Goal: Transaction & Acquisition: Book appointment/travel/reservation

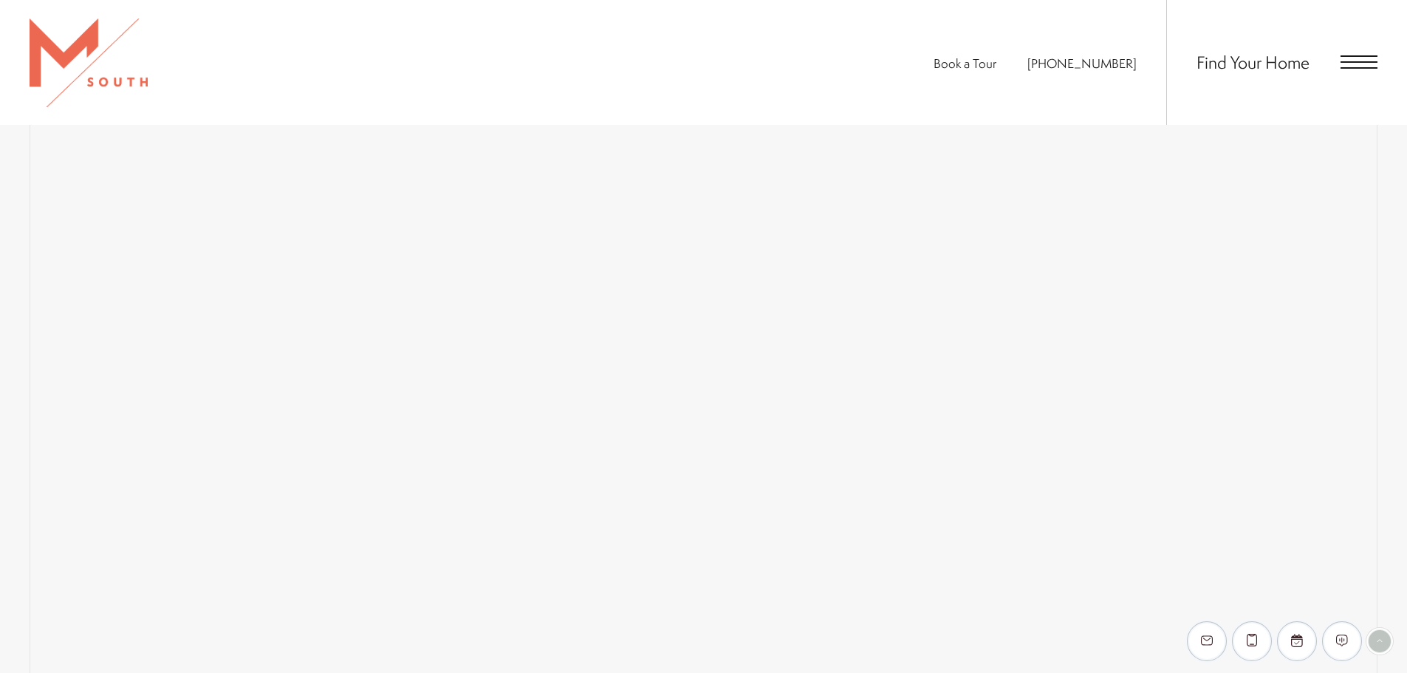
click at [996, 61] on span "Book a Tour" at bounding box center [964, 63] width 63 height 17
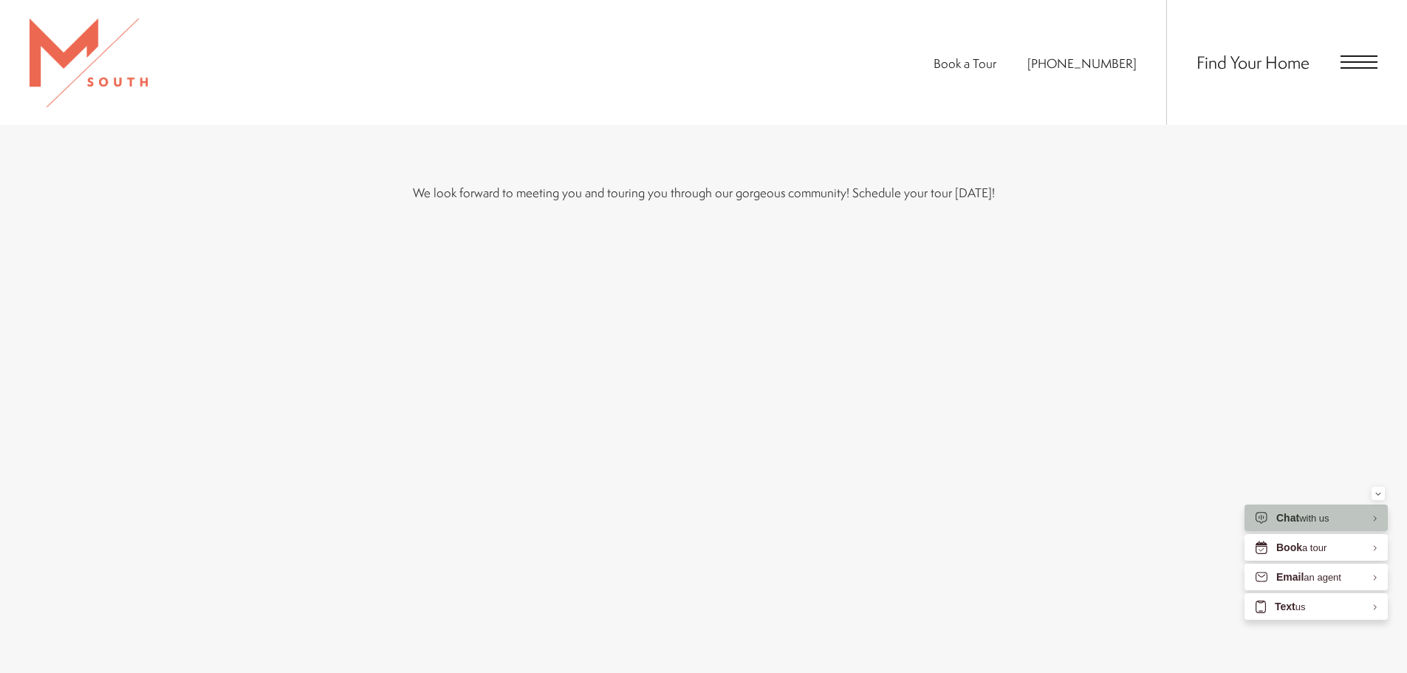
scroll to position [476, 0]
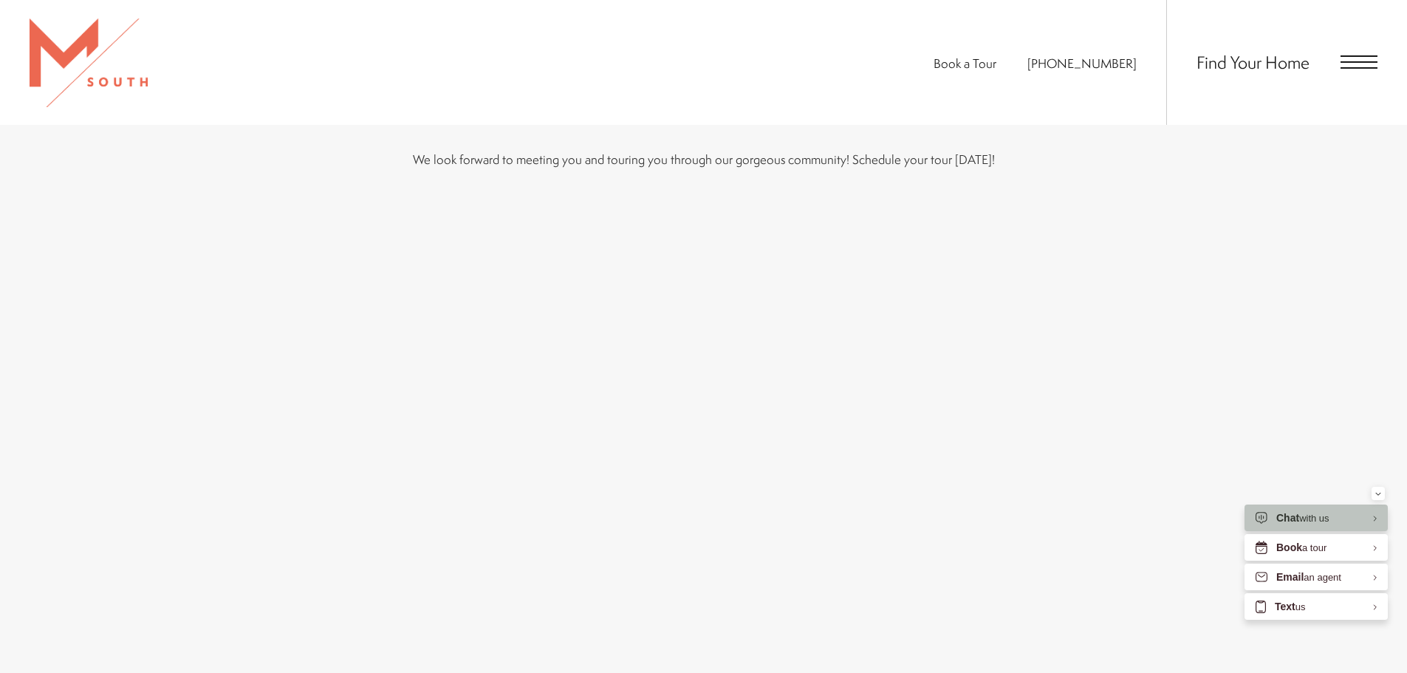
click at [222, 502] on div "We look forward to meeting you and touring you through our gorgeous community! …" at bounding box center [703, 421] width 1407 height 700
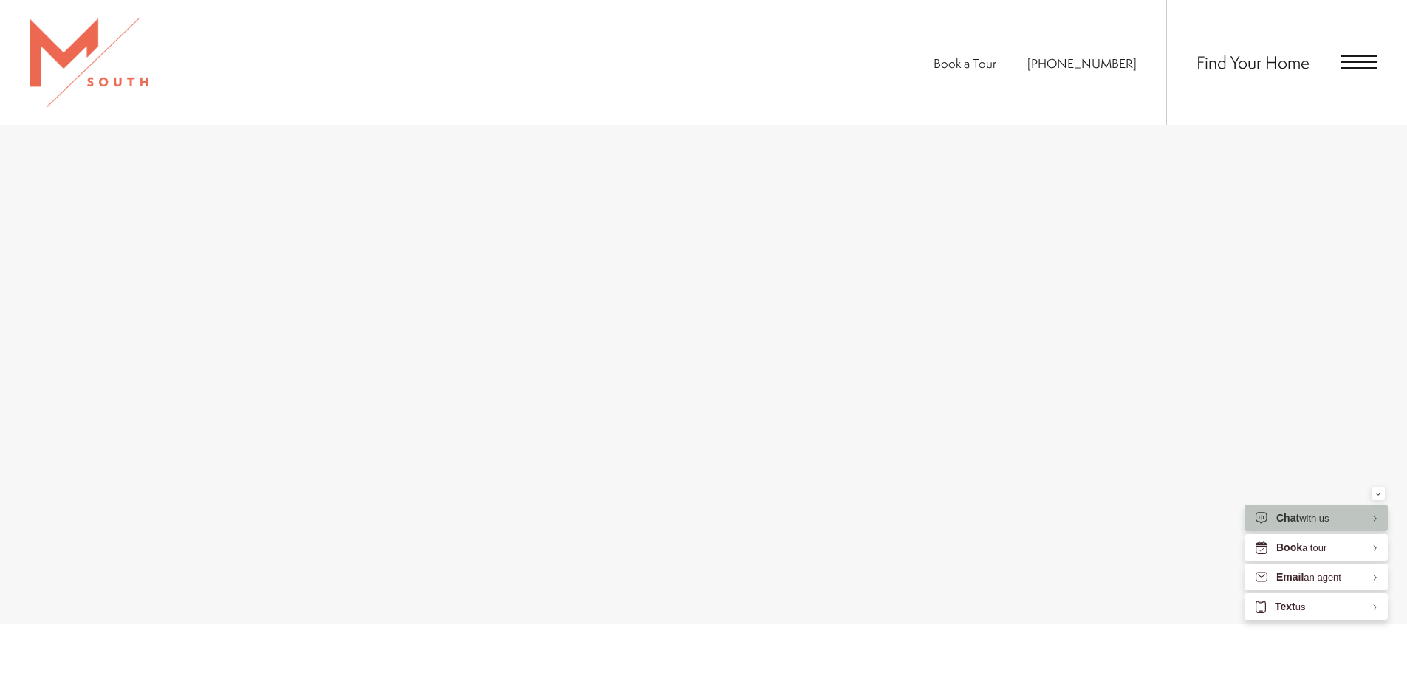
click at [214, 439] on div "We look forward to meeting you and touring you through our gorgeous community! …" at bounding box center [703, 273] width 1407 height 700
click at [279, 440] on div "We look forward to meeting you and touring you through our gorgeous community! …" at bounding box center [703, 273] width 1407 height 700
click at [233, 445] on div "We look forward to meeting you and touring you through our gorgeous community! …" at bounding box center [703, 273] width 1407 height 700
click at [213, 441] on div "We look forward to meeting you and touring you through our gorgeous community! …" at bounding box center [703, 279] width 1407 height 713
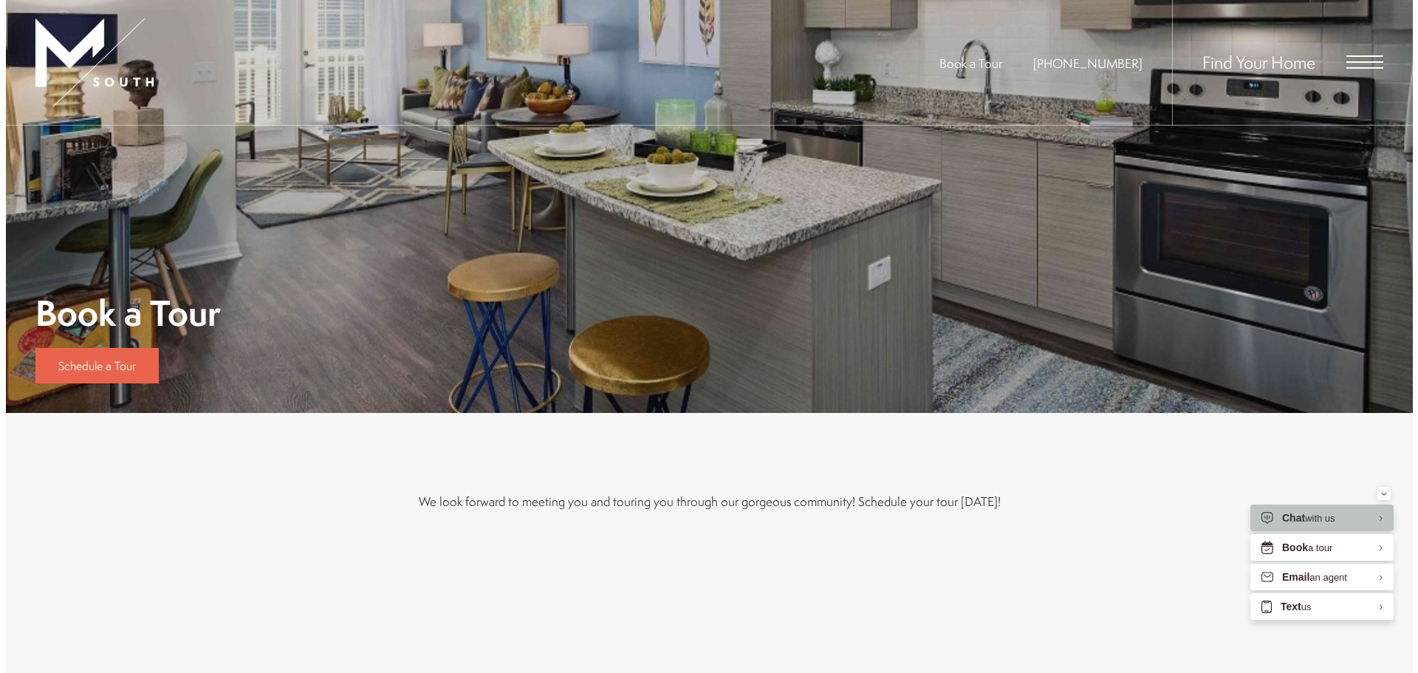
scroll to position [0, 0]
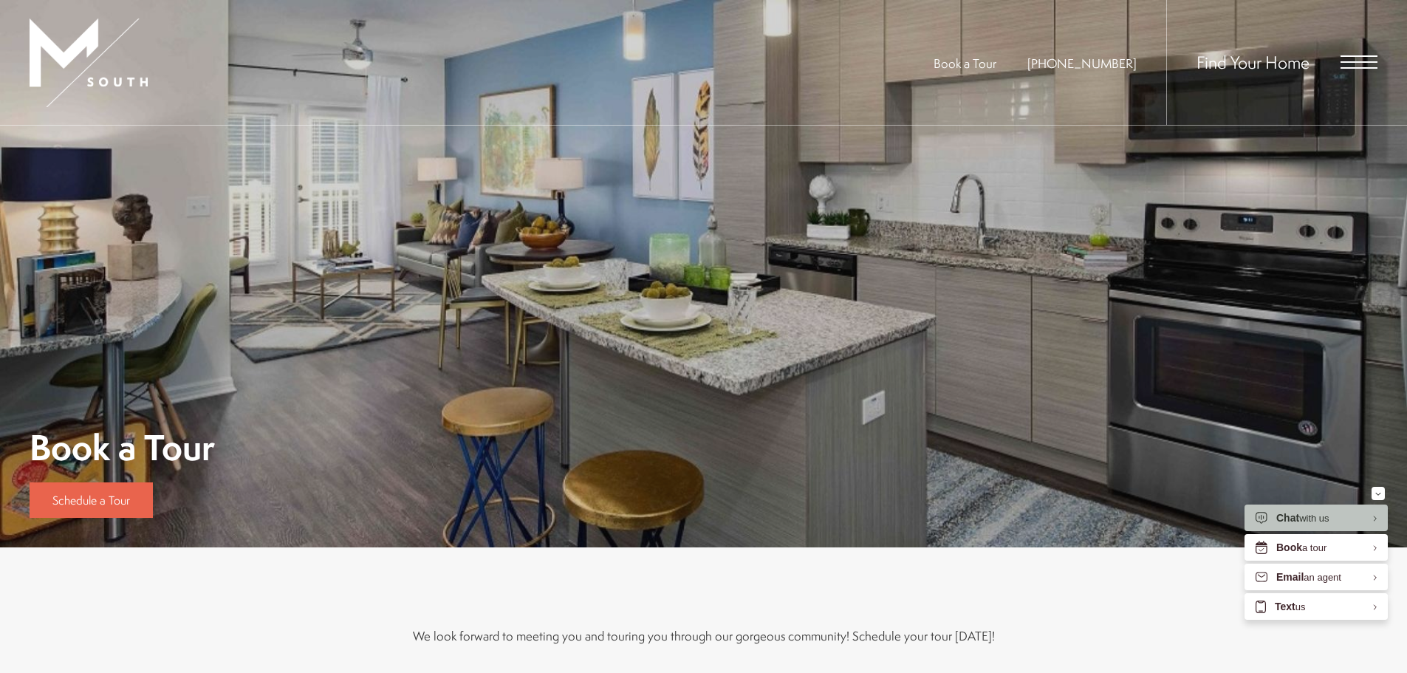
click at [1349, 65] on span "Open Menu" at bounding box center [1358, 61] width 37 height 13
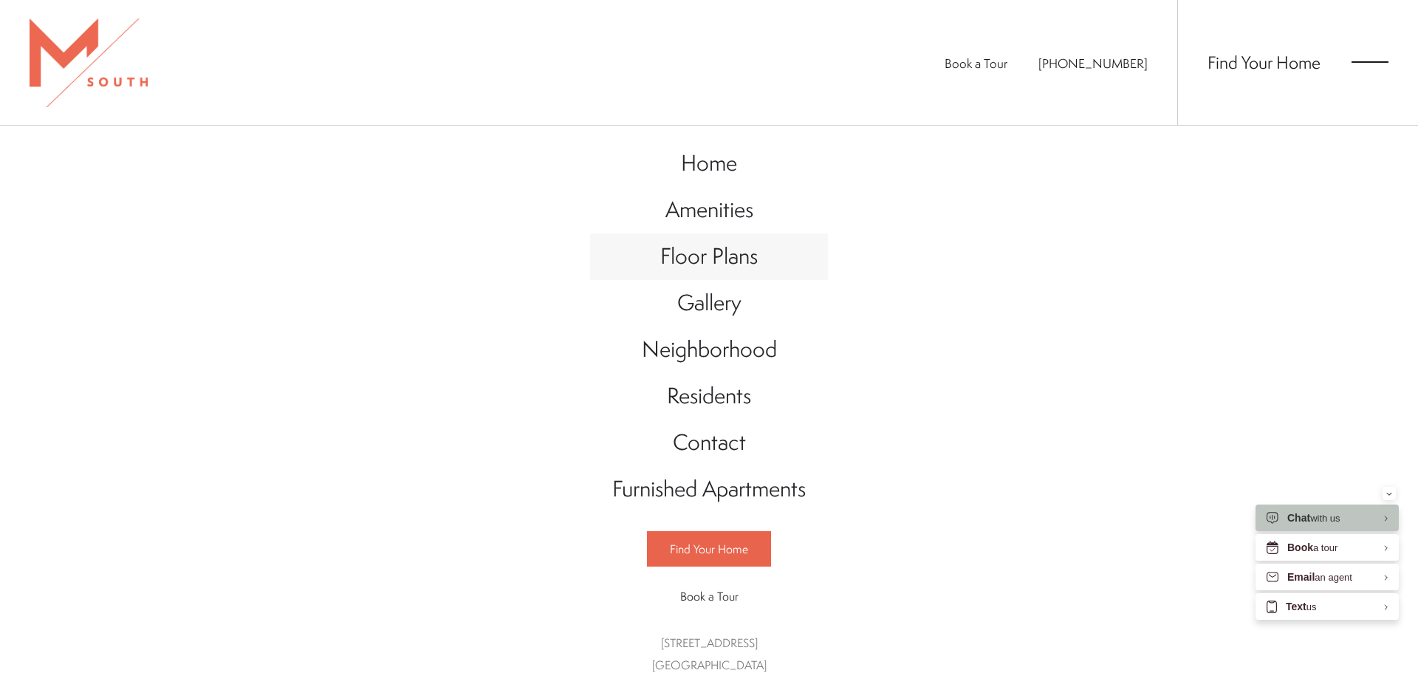
click at [700, 261] on span "Floor Plans" at bounding box center [708, 256] width 97 height 30
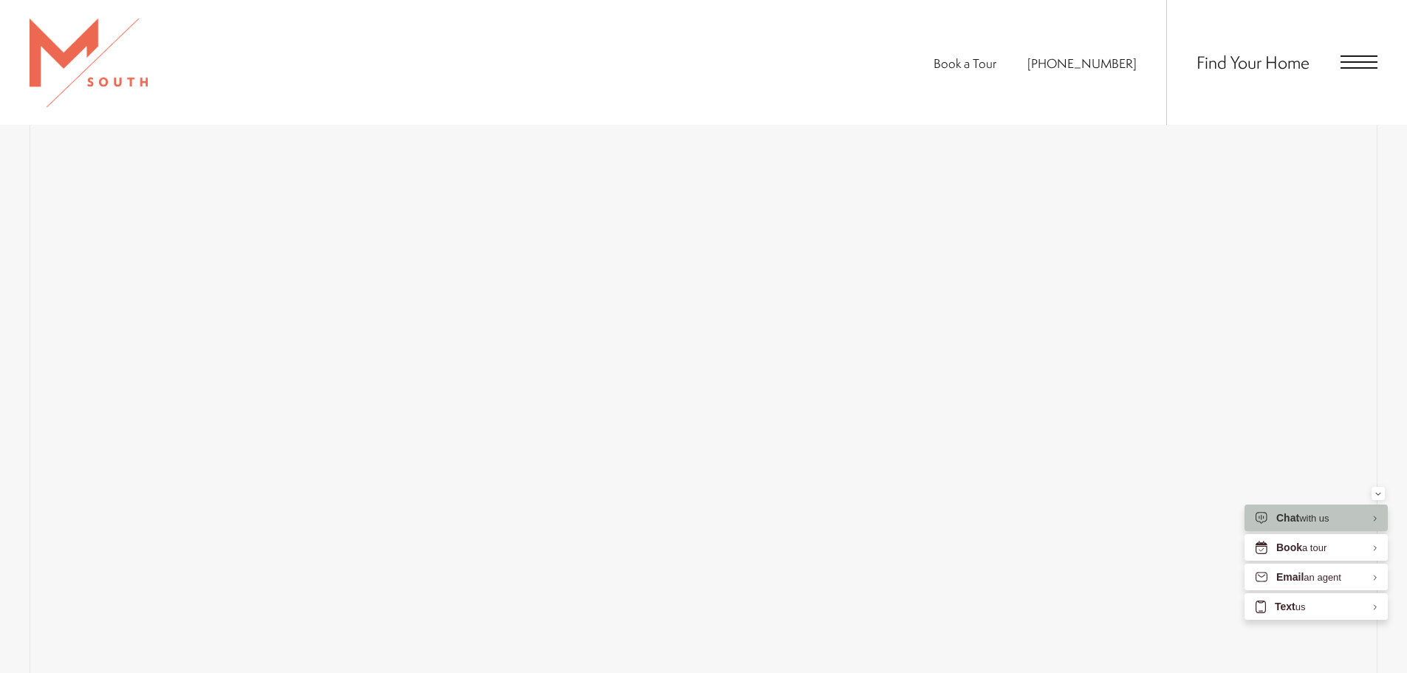
scroll to position [1108, 0]
click at [452, 147] on div "Map Floor Plans 1 Bedrooms 1 Bedroom 2 Bedroom" at bounding box center [704, 516] width 1348 height 865
click at [655, 292] on div "Map Floor Plans 1 Bedrooms 1 Bedroom 2 Bedroom" at bounding box center [704, 659] width 1348 height 865
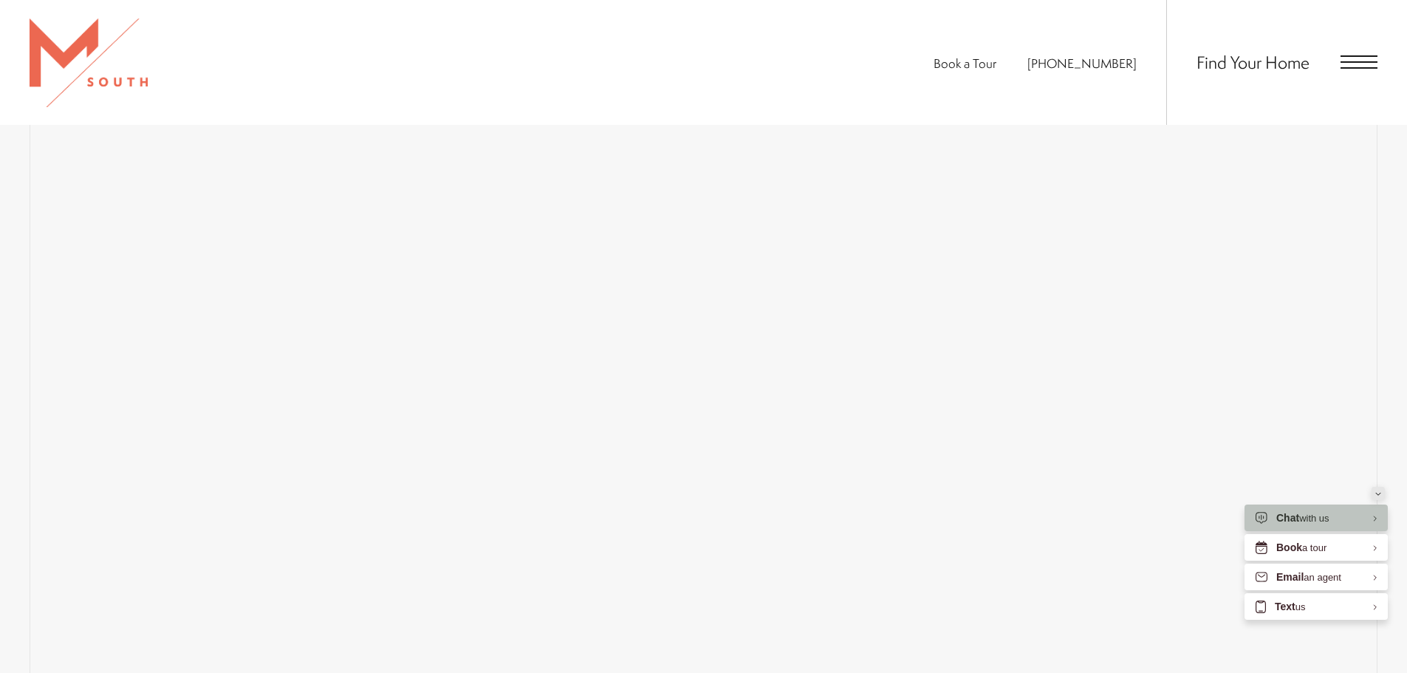
click at [1374, 495] on button "Minimize" at bounding box center [1377, 493] width 13 height 13
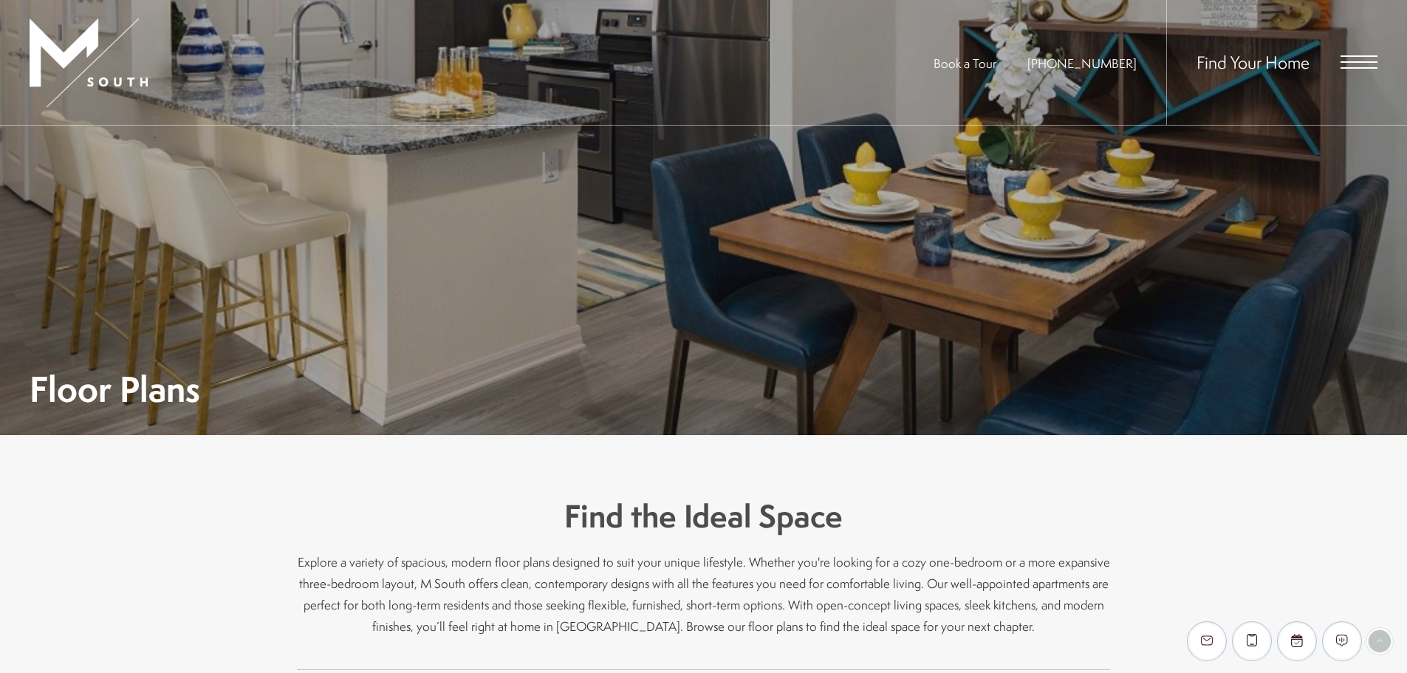
scroll to position [0, 0]
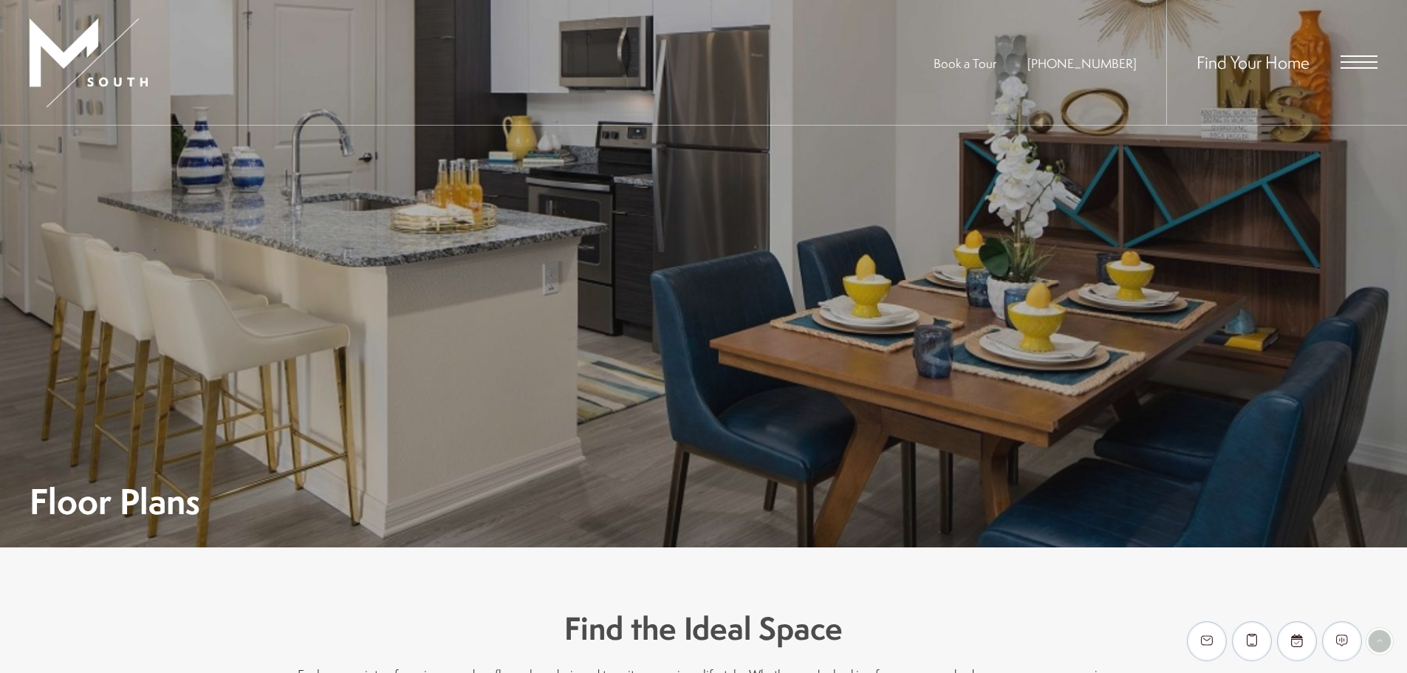
click at [120, 78] on img at bounding box center [89, 62] width 118 height 89
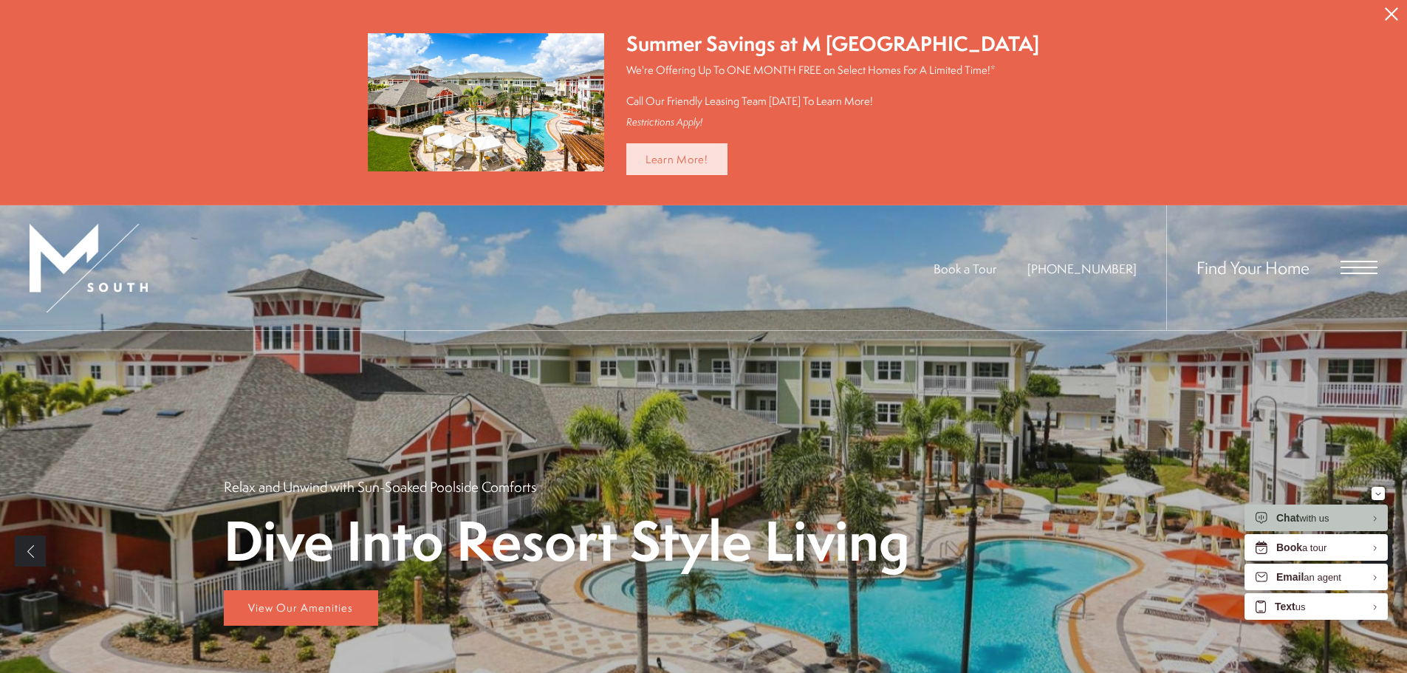
click at [682, 156] on link "Learn More!" at bounding box center [676, 159] width 101 height 32
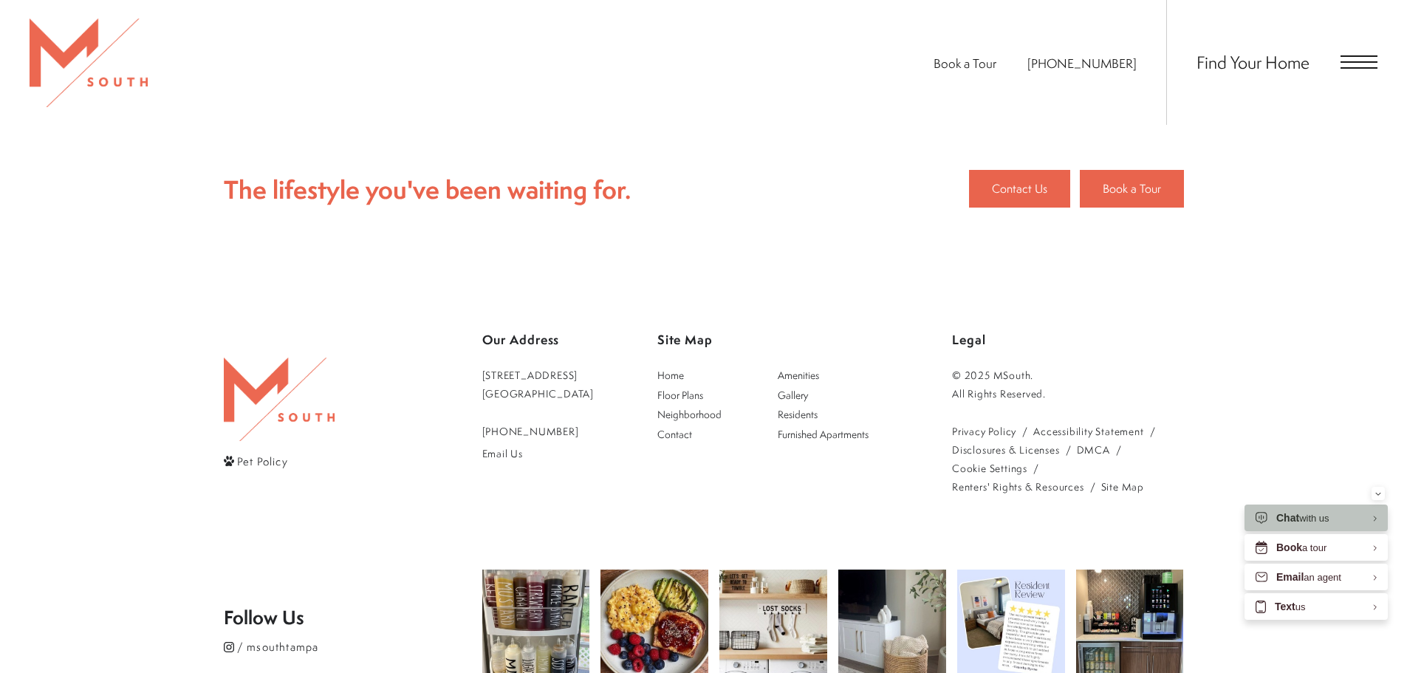
scroll to position [1823, 0]
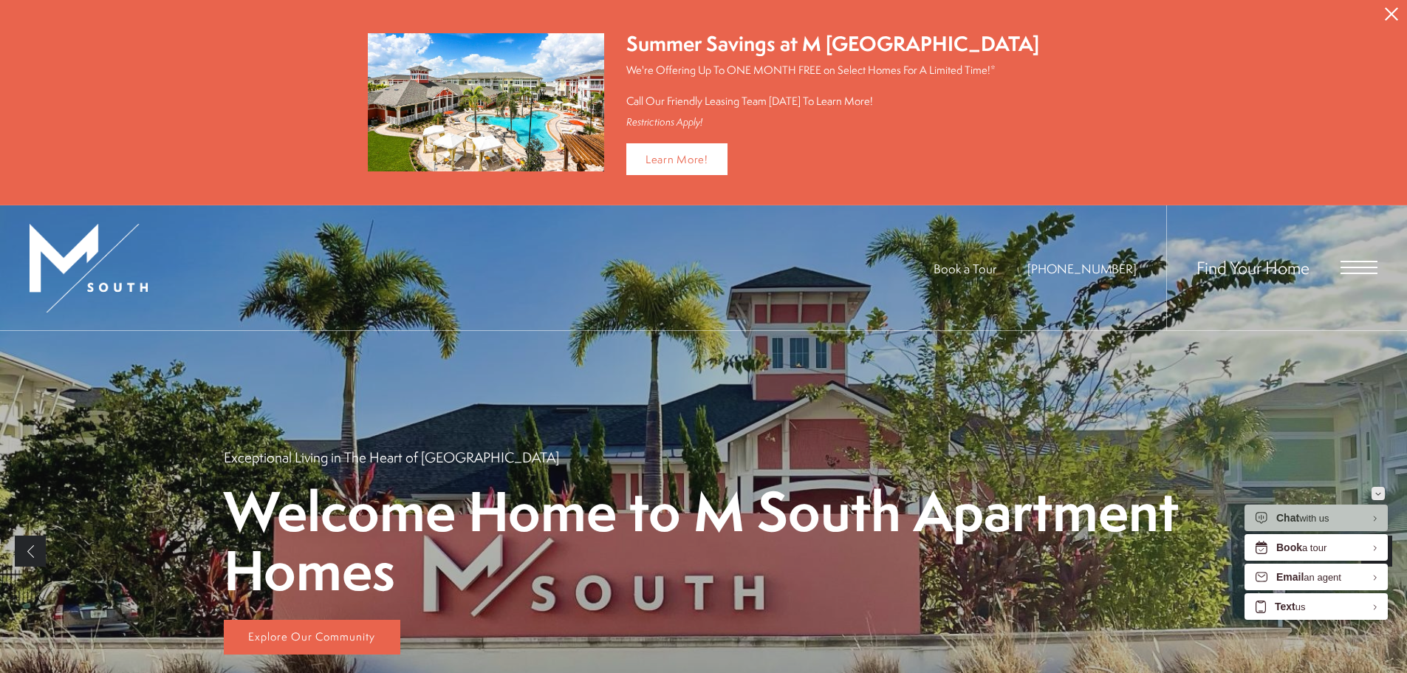
click at [1377, 495] on icon "Minimize" at bounding box center [1378, 494] width 6 height 4
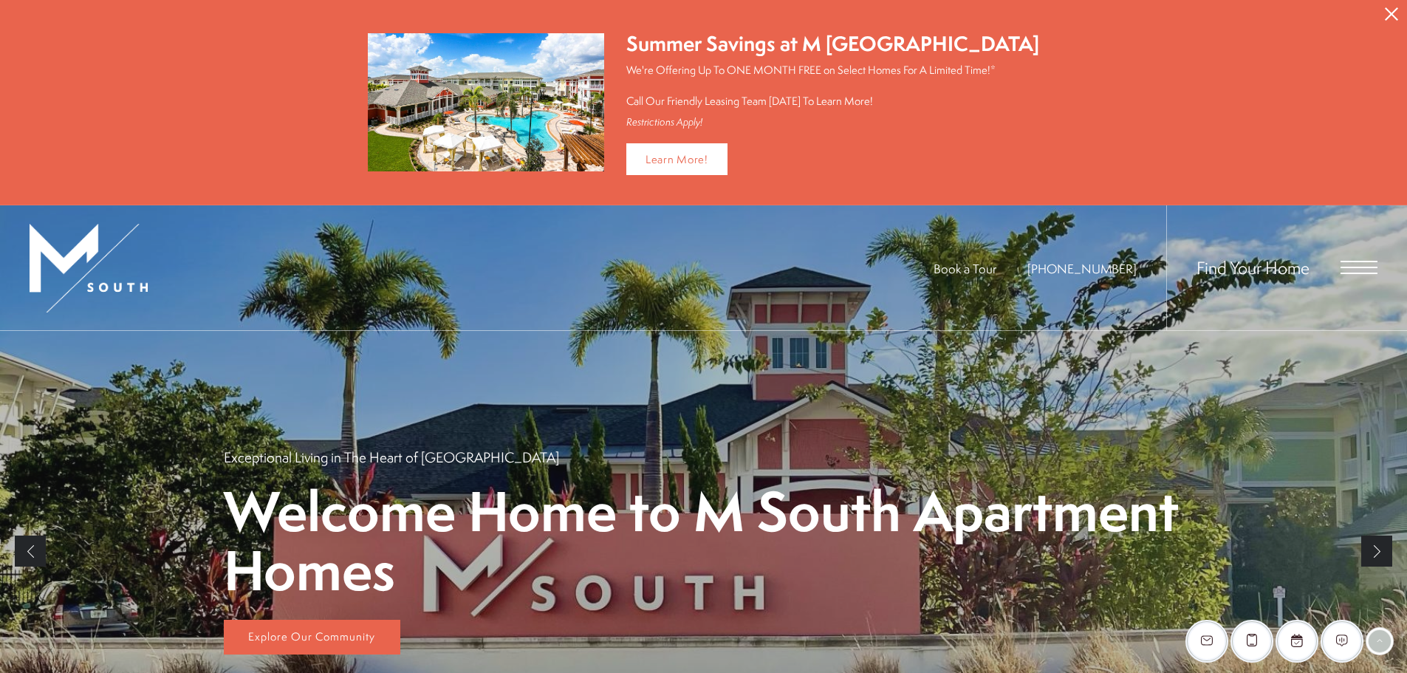
click at [938, 165] on div "Learn More!" at bounding box center [832, 159] width 413 height 32
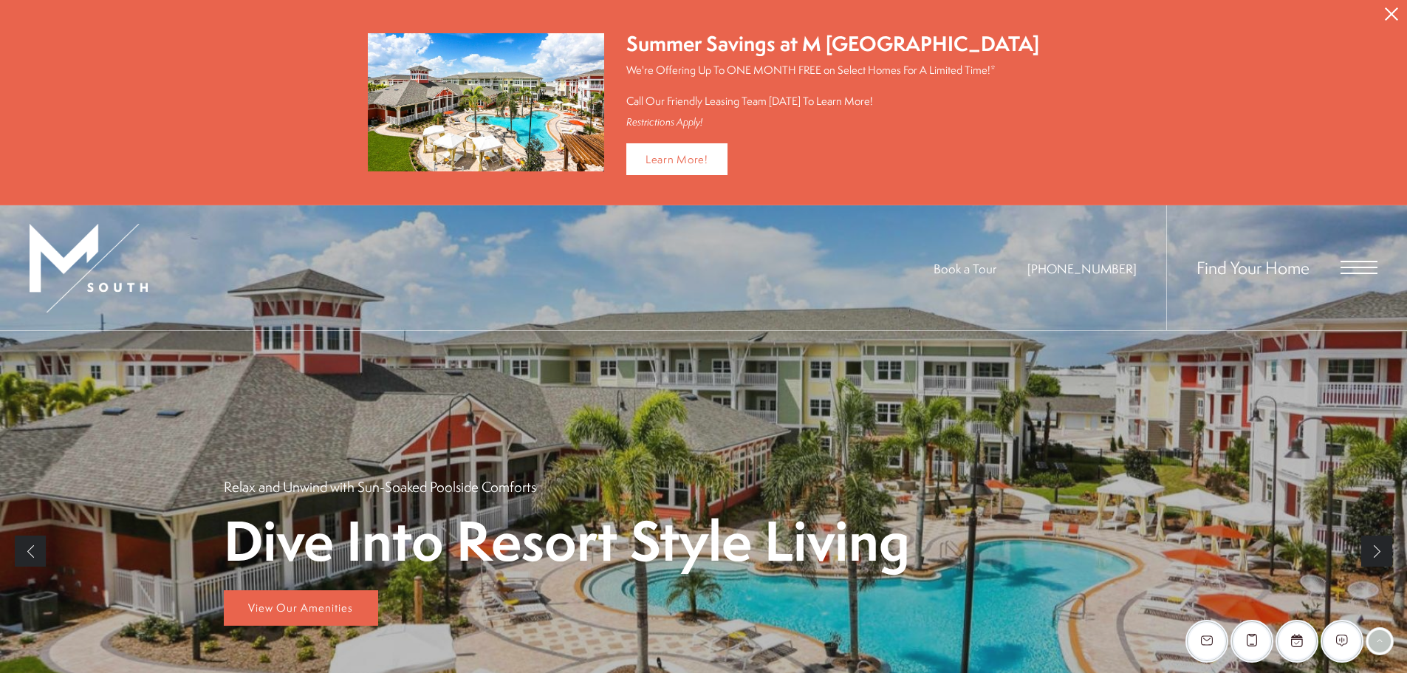
click at [1394, 13] on icon "Close Alert" at bounding box center [1391, 13] width 13 height 13
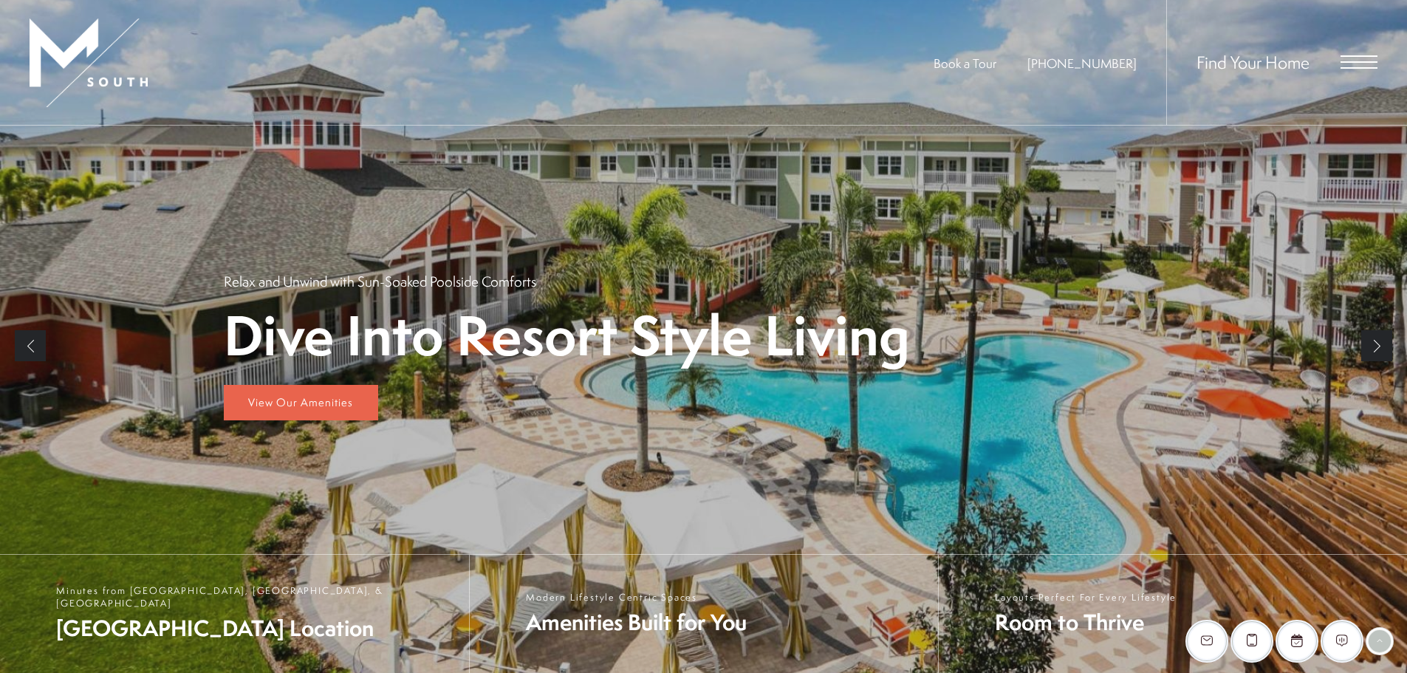
click at [1343, 61] on span "Open Menu" at bounding box center [1358, 61] width 37 height 1
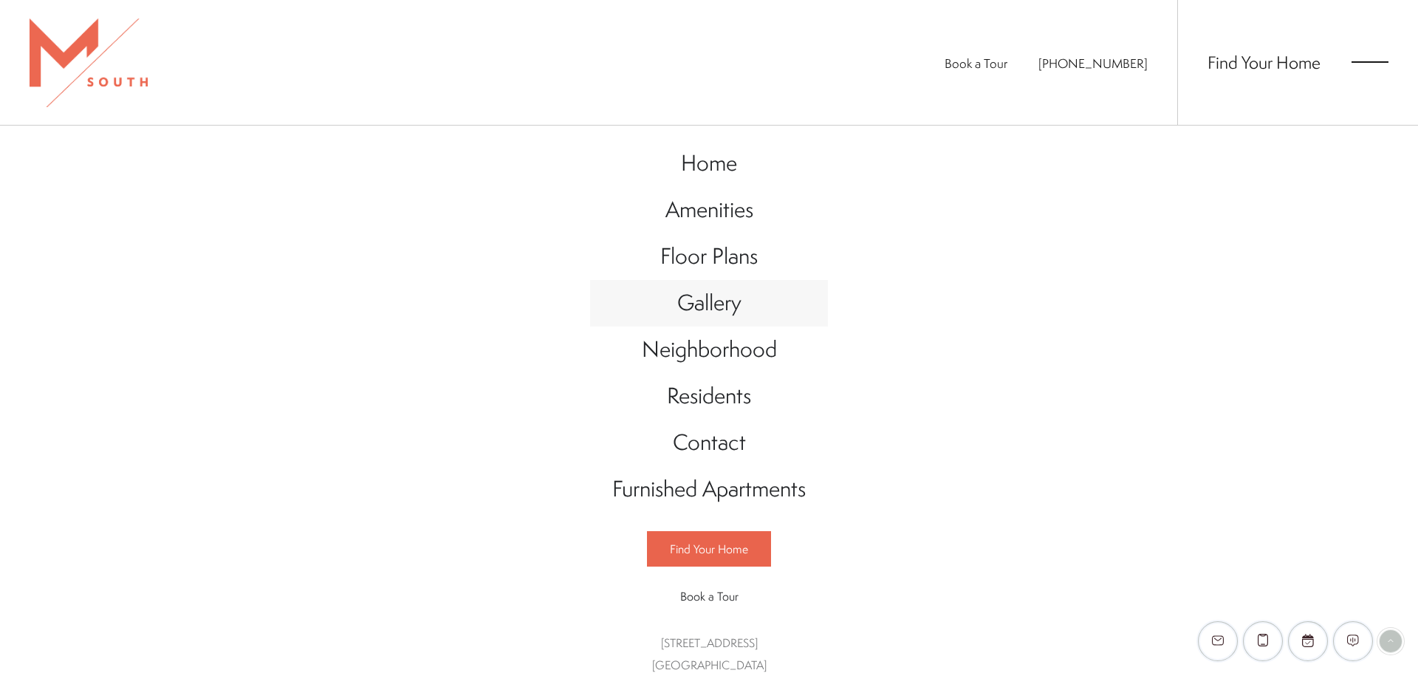
click at [706, 301] on span "Gallery" at bounding box center [709, 302] width 64 height 30
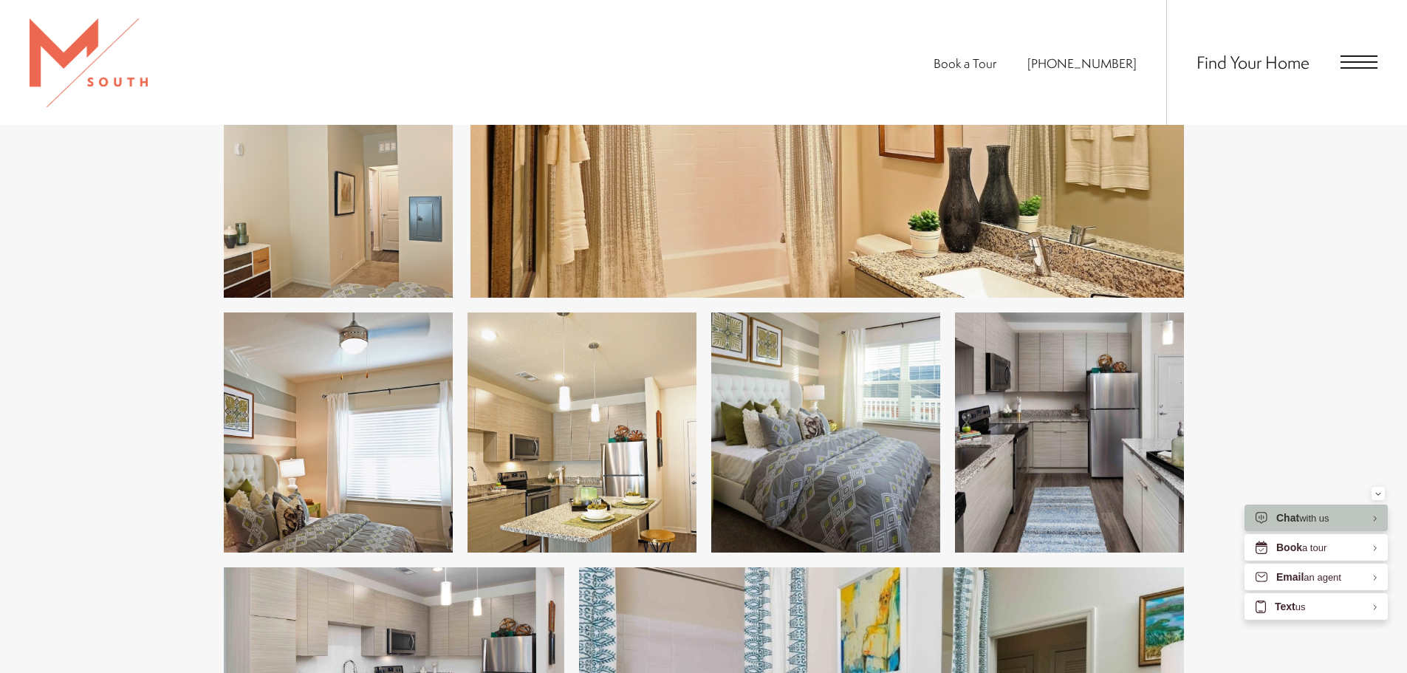
scroll to position [1994, 0]
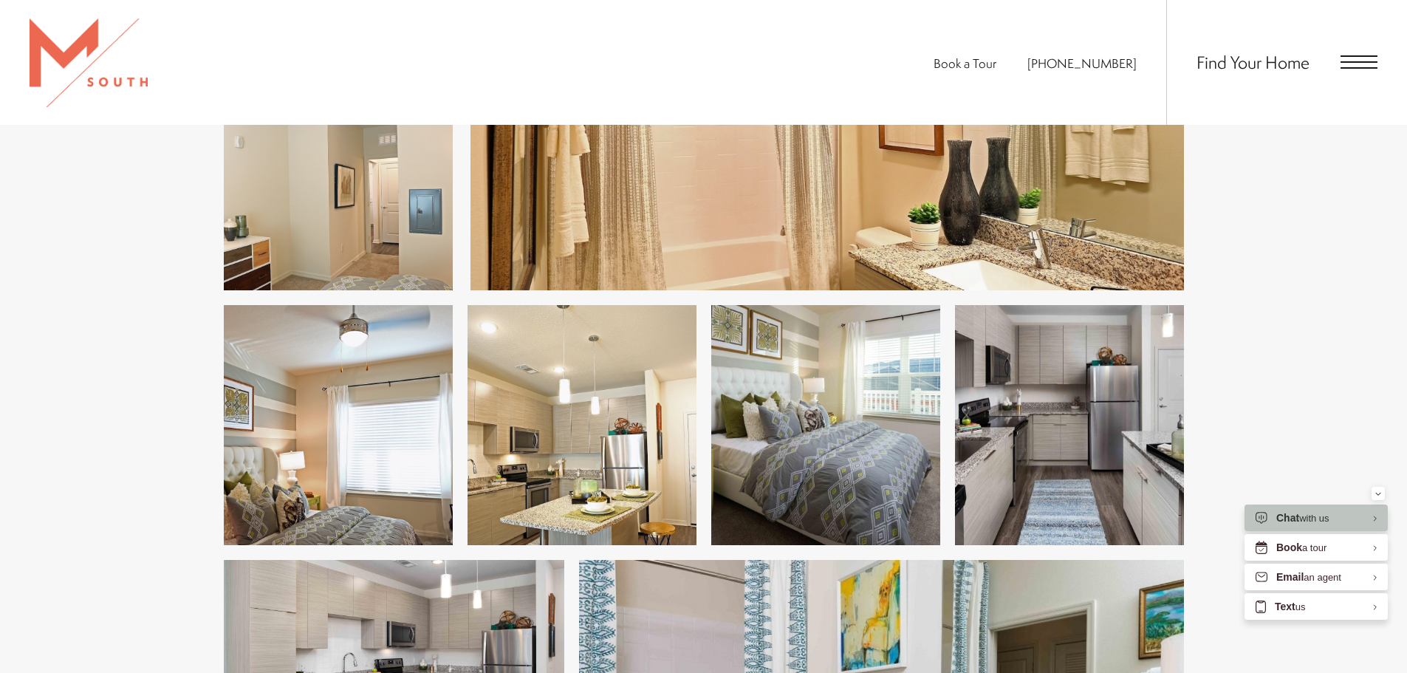
click at [1123, 422] on img at bounding box center [1069, 425] width 229 height 240
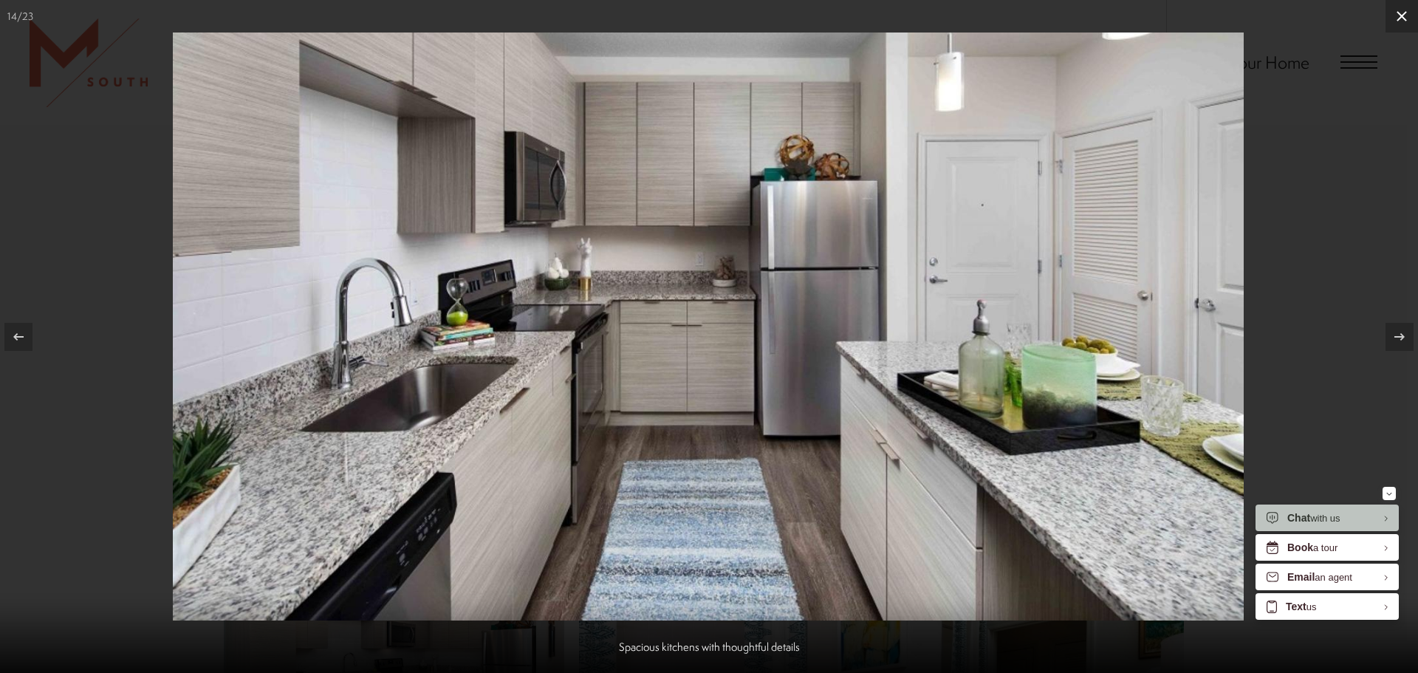
click at [1392, 11] on button at bounding box center [1401, 16] width 32 height 32
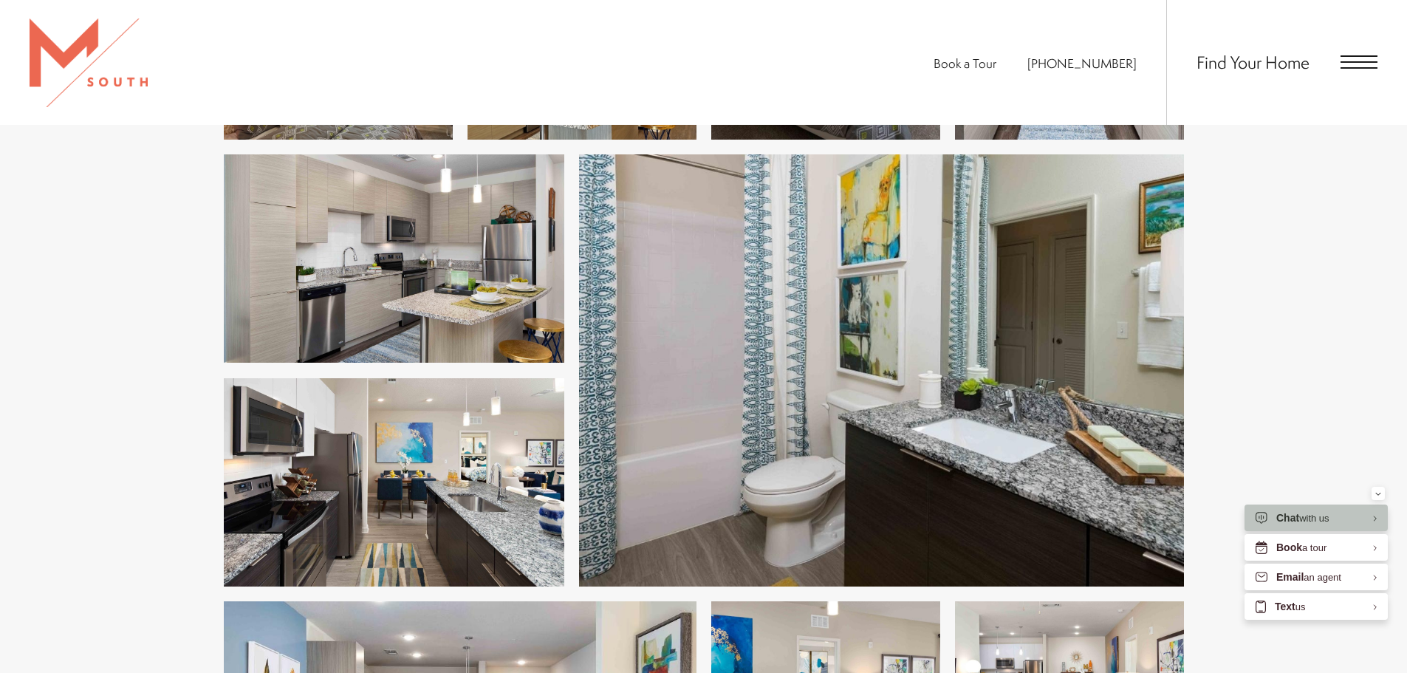
scroll to position [2437, 0]
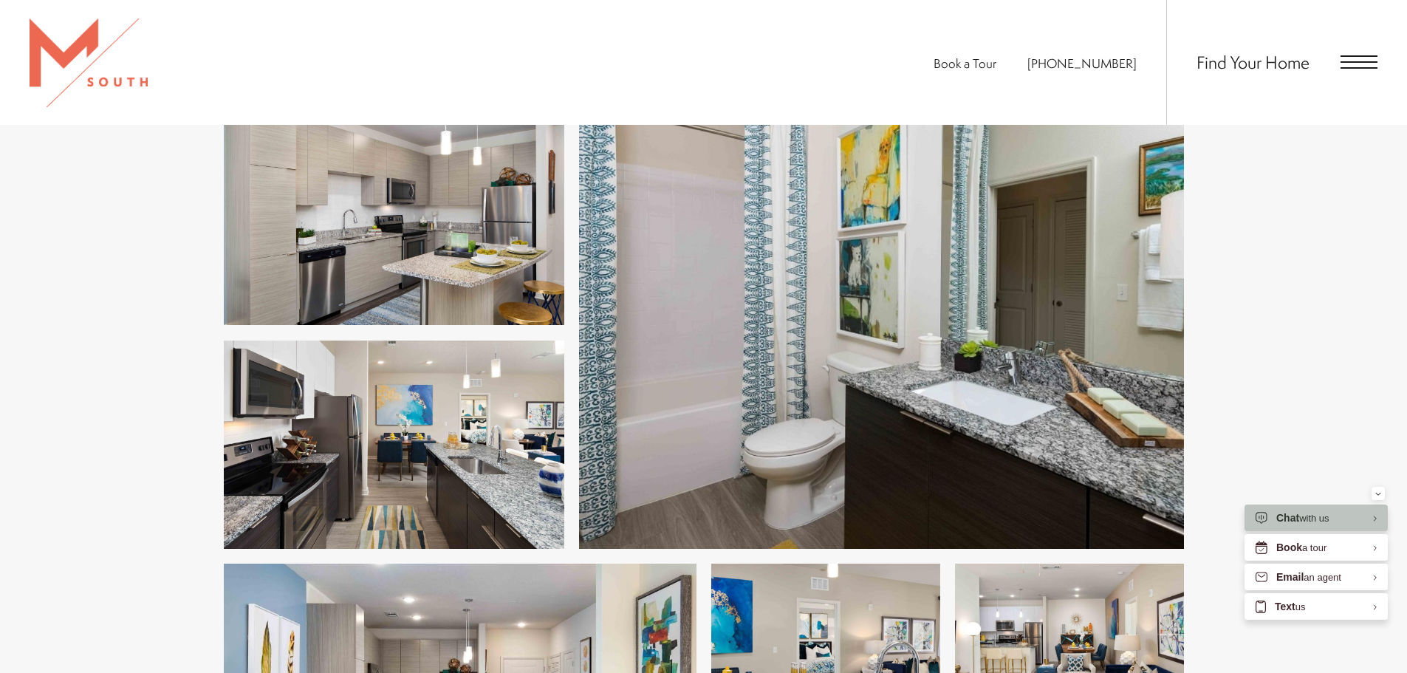
click at [424, 443] on img at bounding box center [394, 444] width 340 height 208
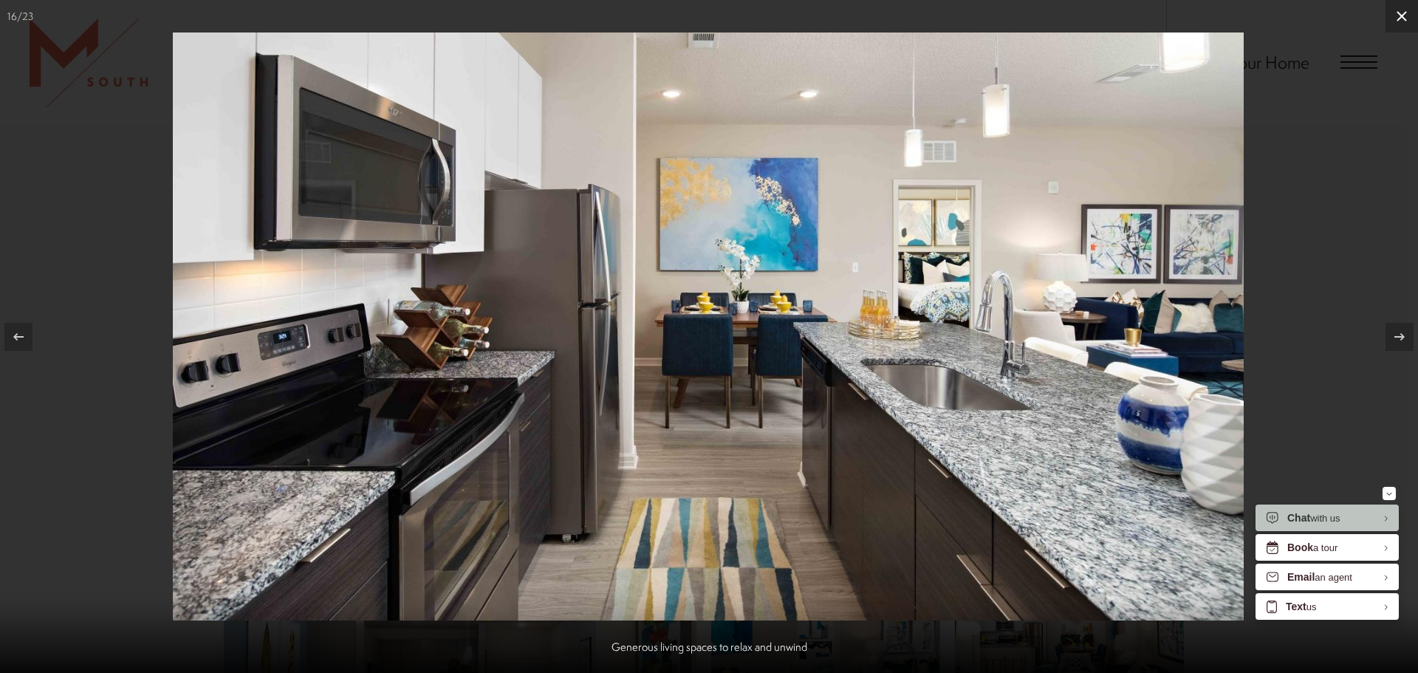
click at [1402, 10] on icon at bounding box center [1402, 16] width 18 height 18
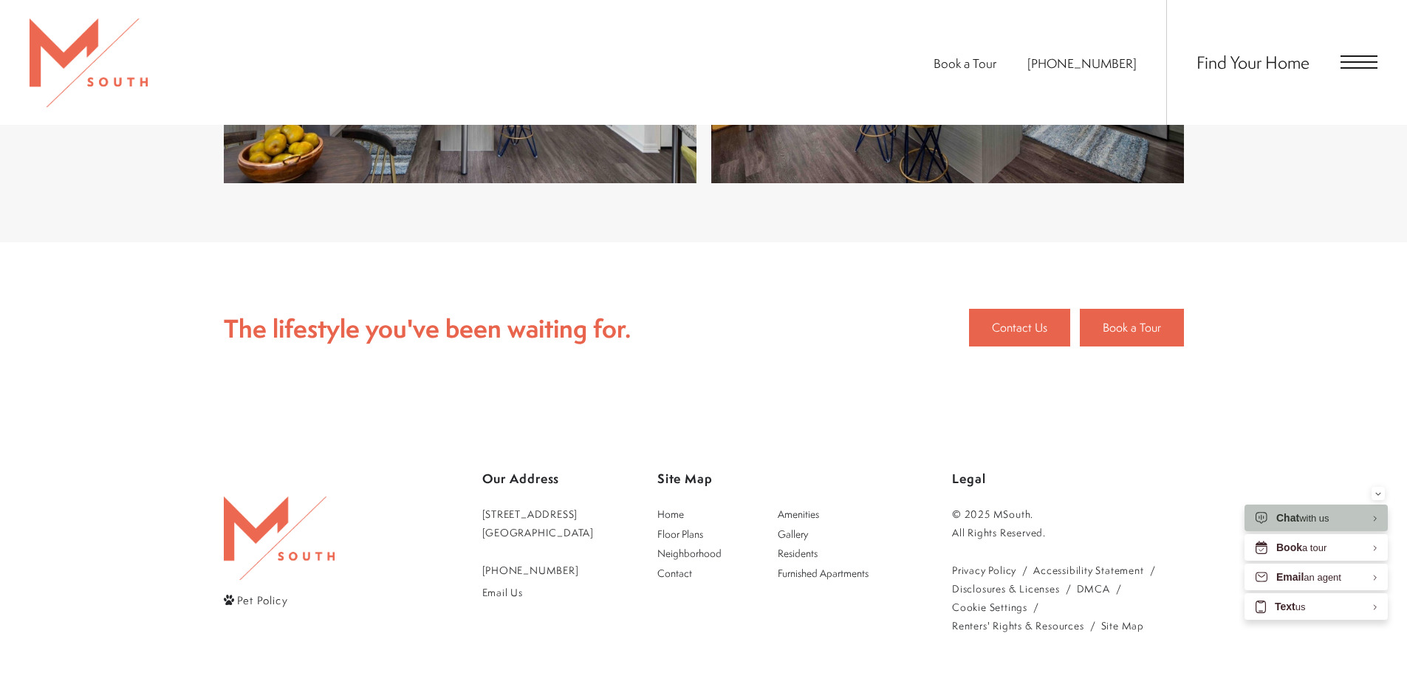
scroll to position [3249, 0]
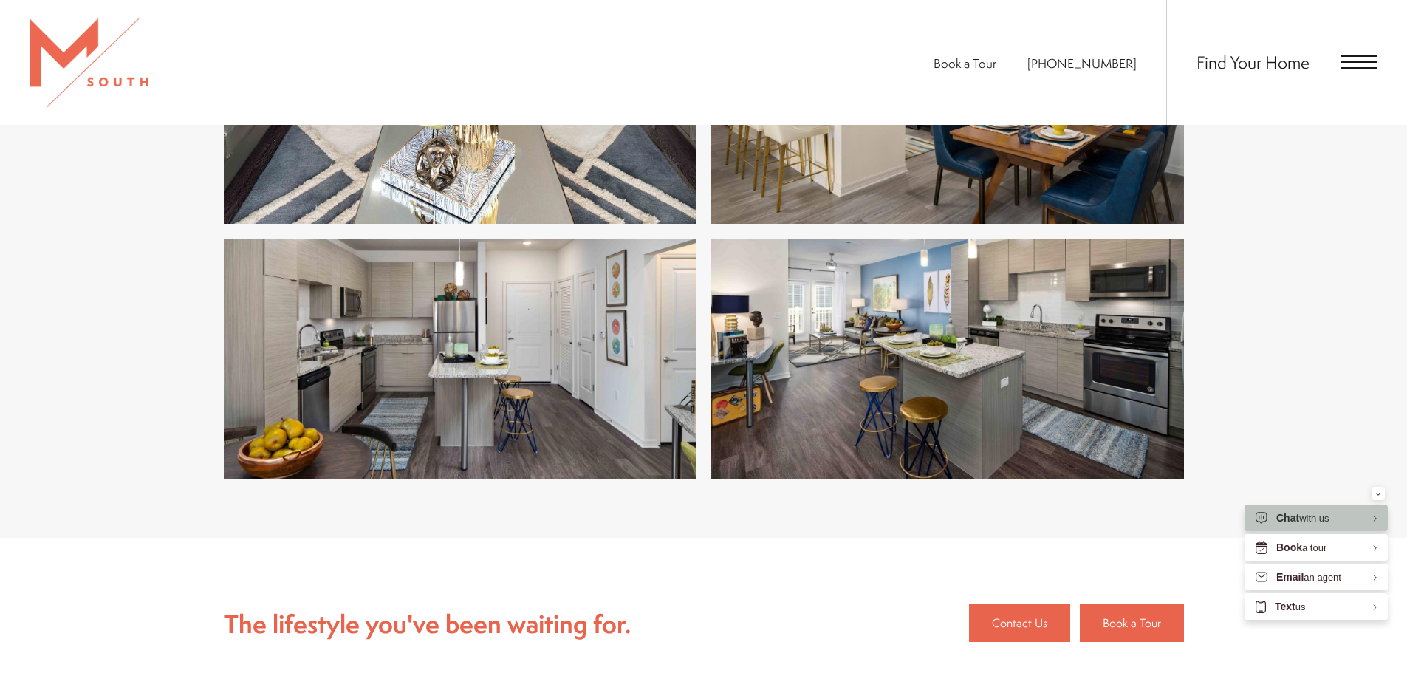
click at [1376, 492] on icon "Minimize" at bounding box center [1378, 494] width 6 height 4
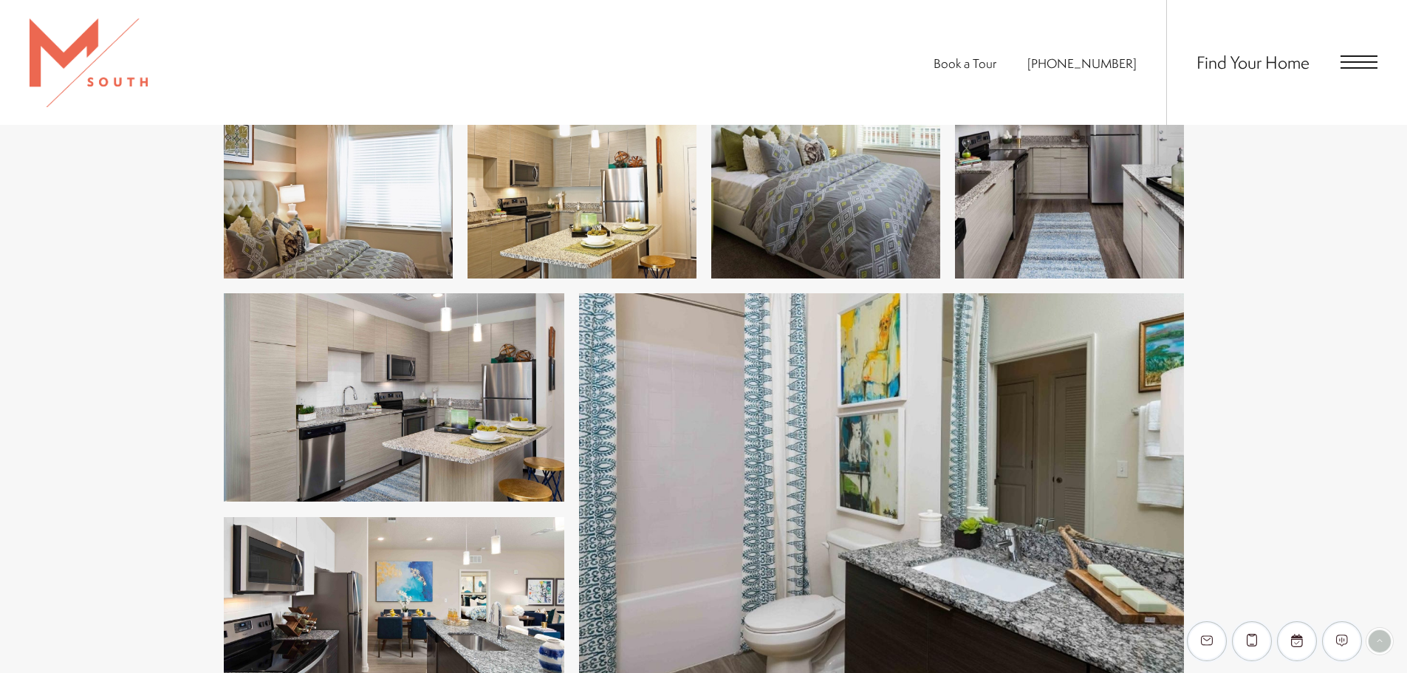
scroll to position [2068, 0]
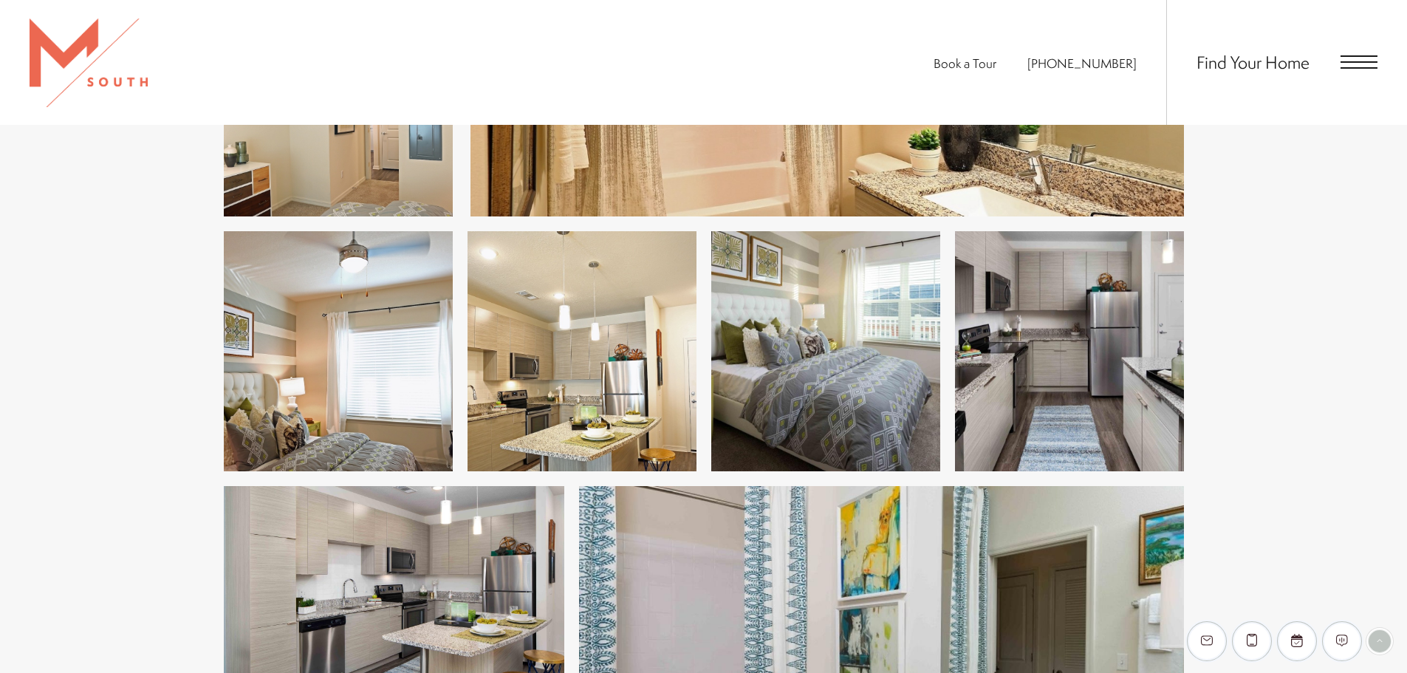
click at [1362, 52] on div "Find Your Home" at bounding box center [1271, 62] width 211 height 125
click at [1356, 63] on span "Open Menu" at bounding box center [1358, 61] width 37 height 1
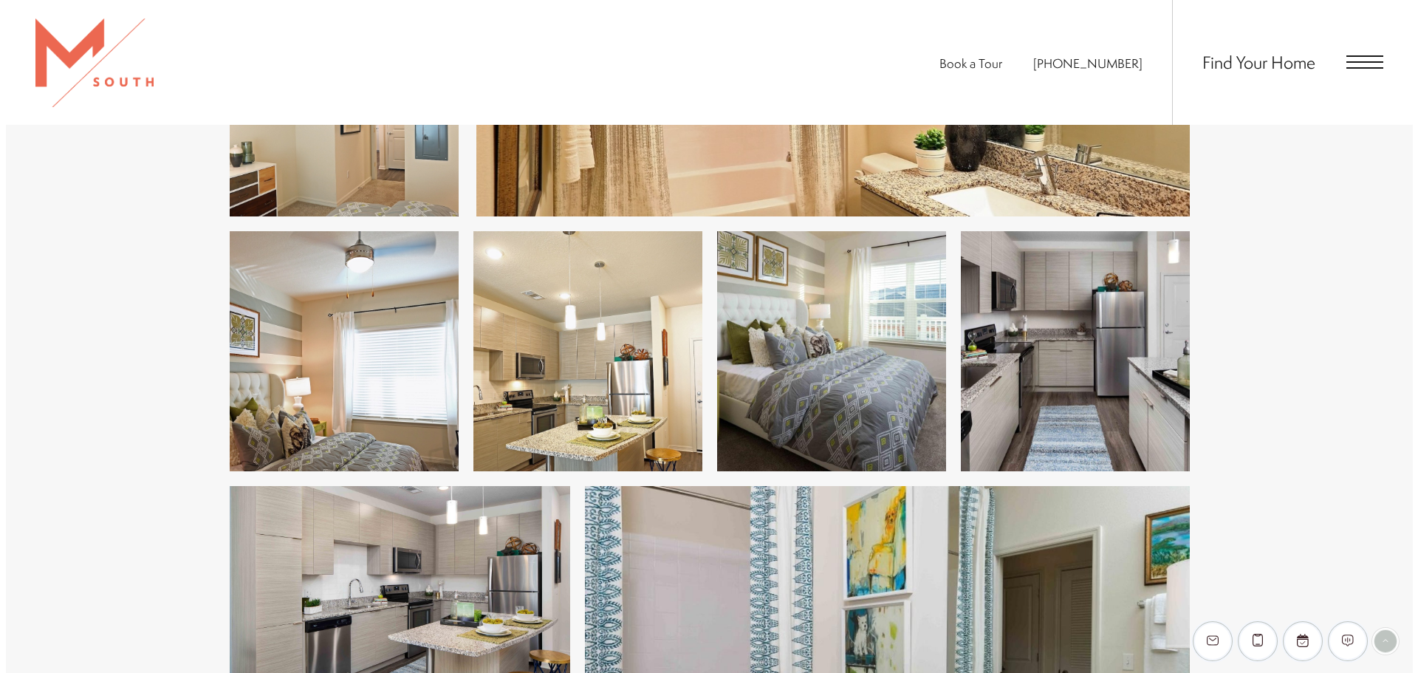
scroll to position [0, 0]
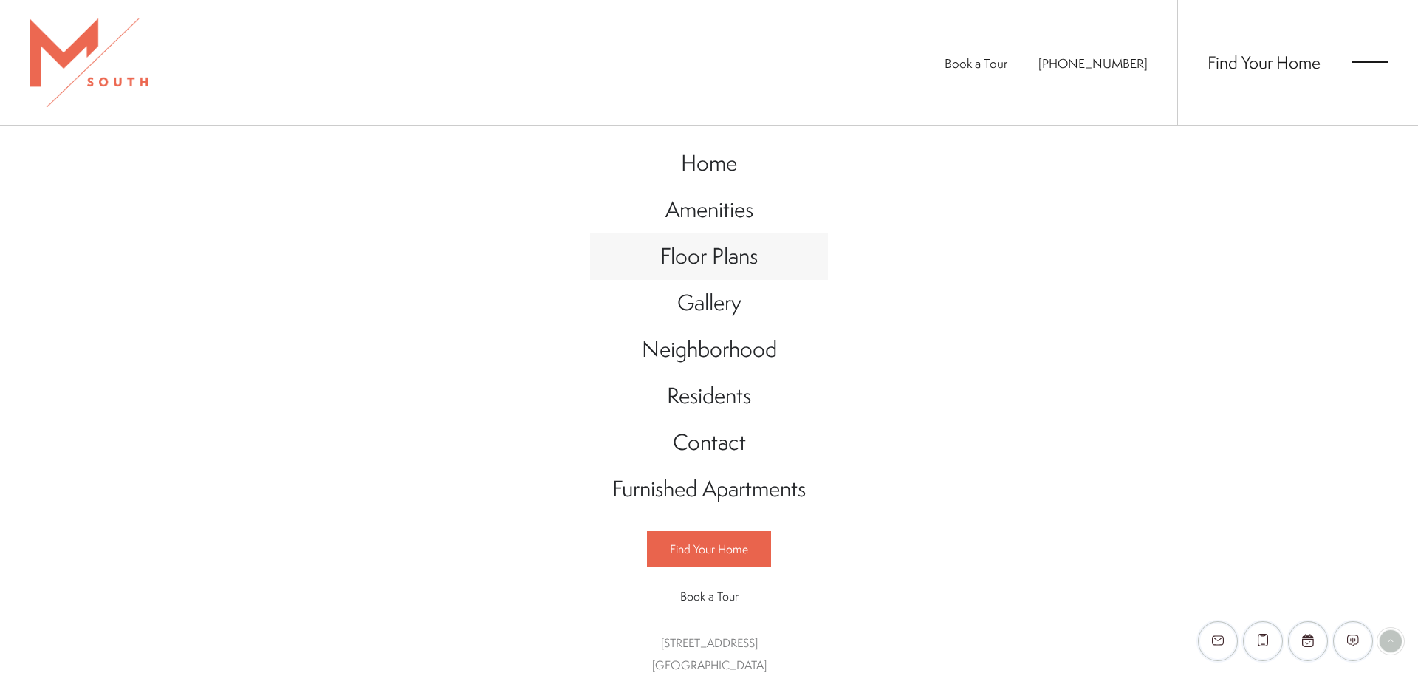
click at [692, 256] on span "Floor Plans" at bounding box center [708, 256] width 97 height 30
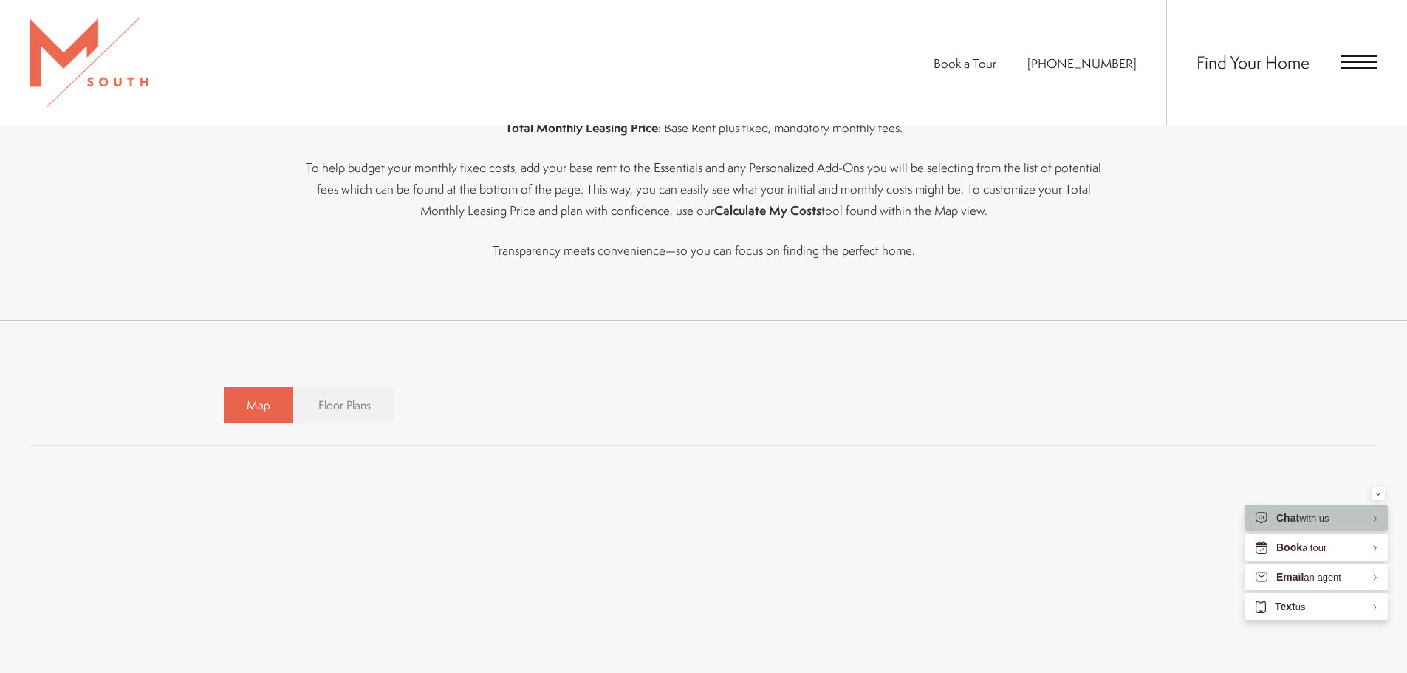
scroll to position [808, 0]
click at [357, 411] on span "Floor Plans" at bounding box center [344, 409] width 52 height 17
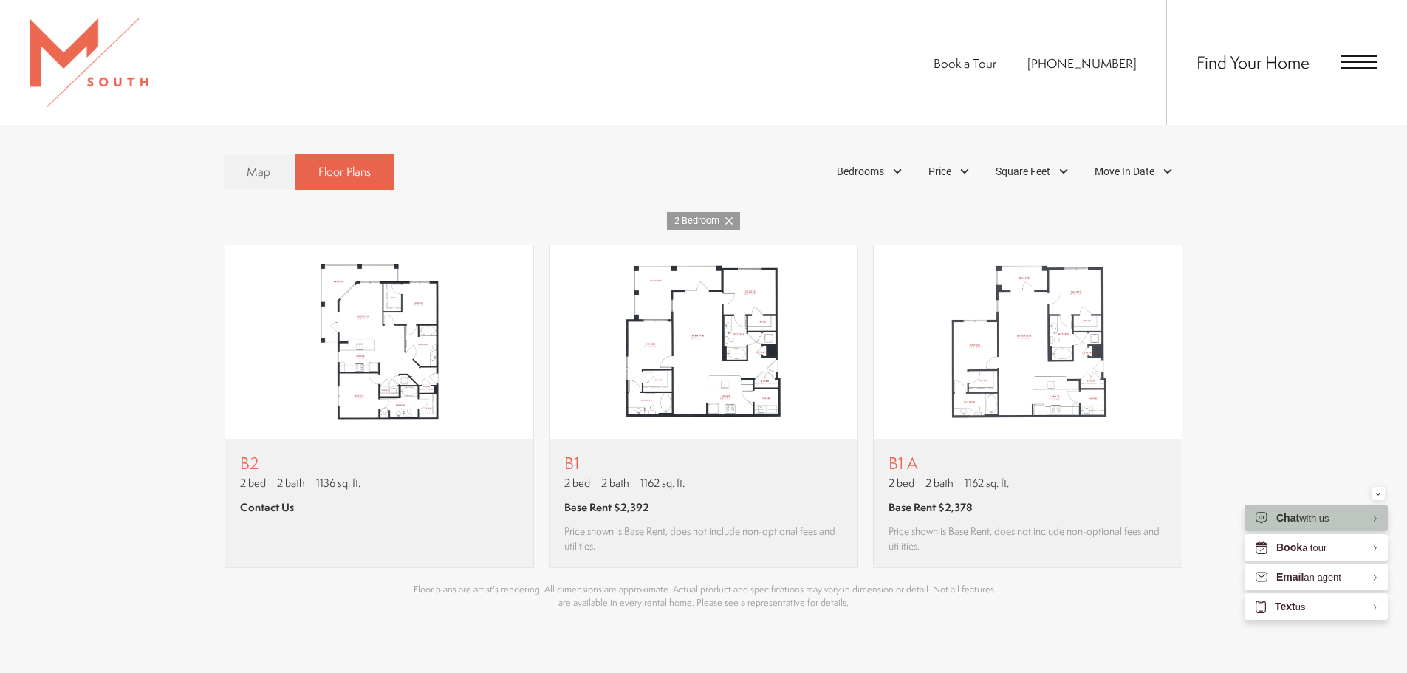
scroll to position [1029, 0]
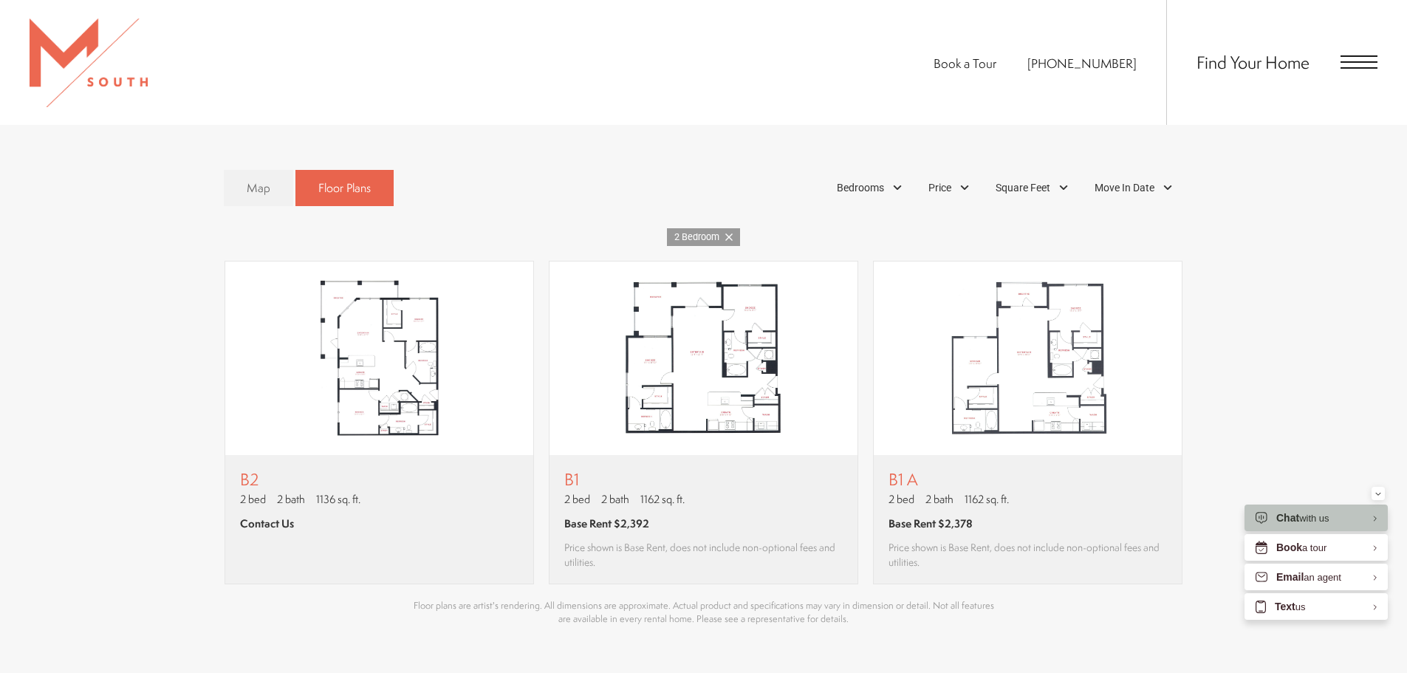
click at [728, 236] on icon at bounding box center [728, 236] width 7 height 7
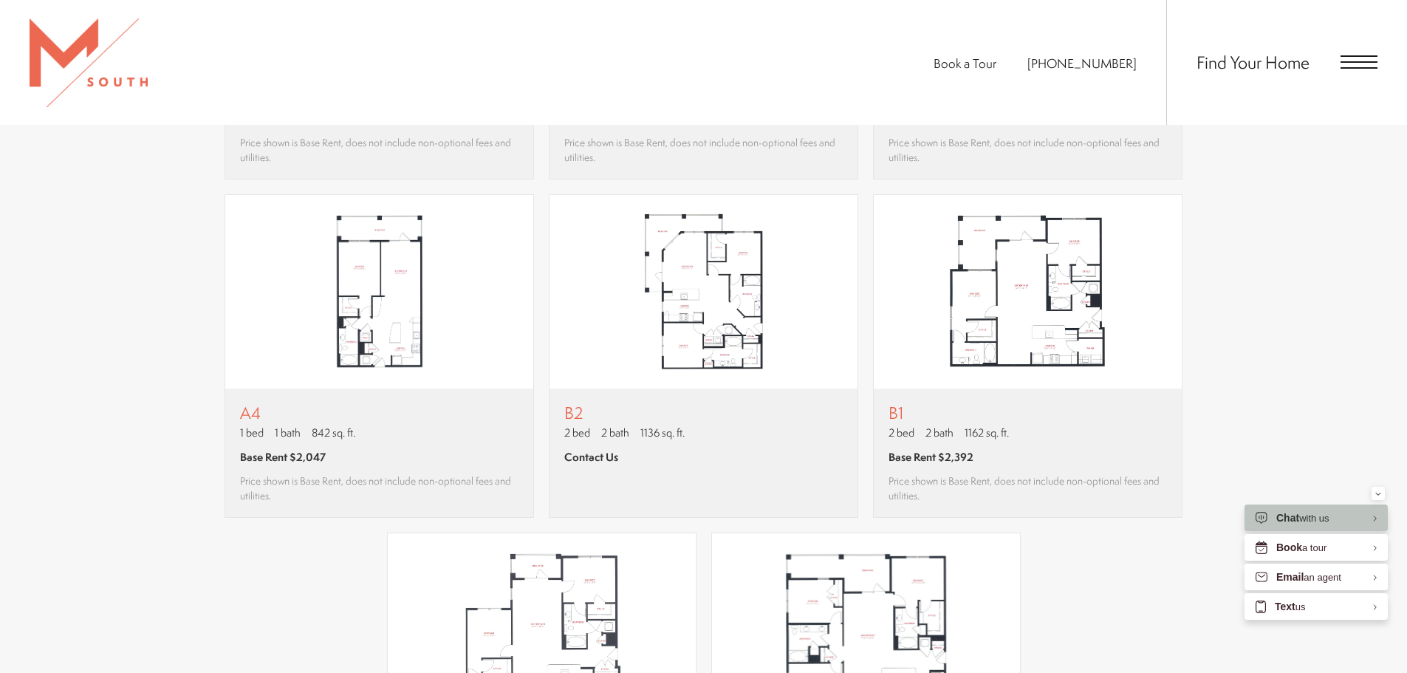
scroll to position [1399, 0]
click at [1107, 334] on img "View floor plan B1" at bounding box center [1028, 293] width 308 height 193
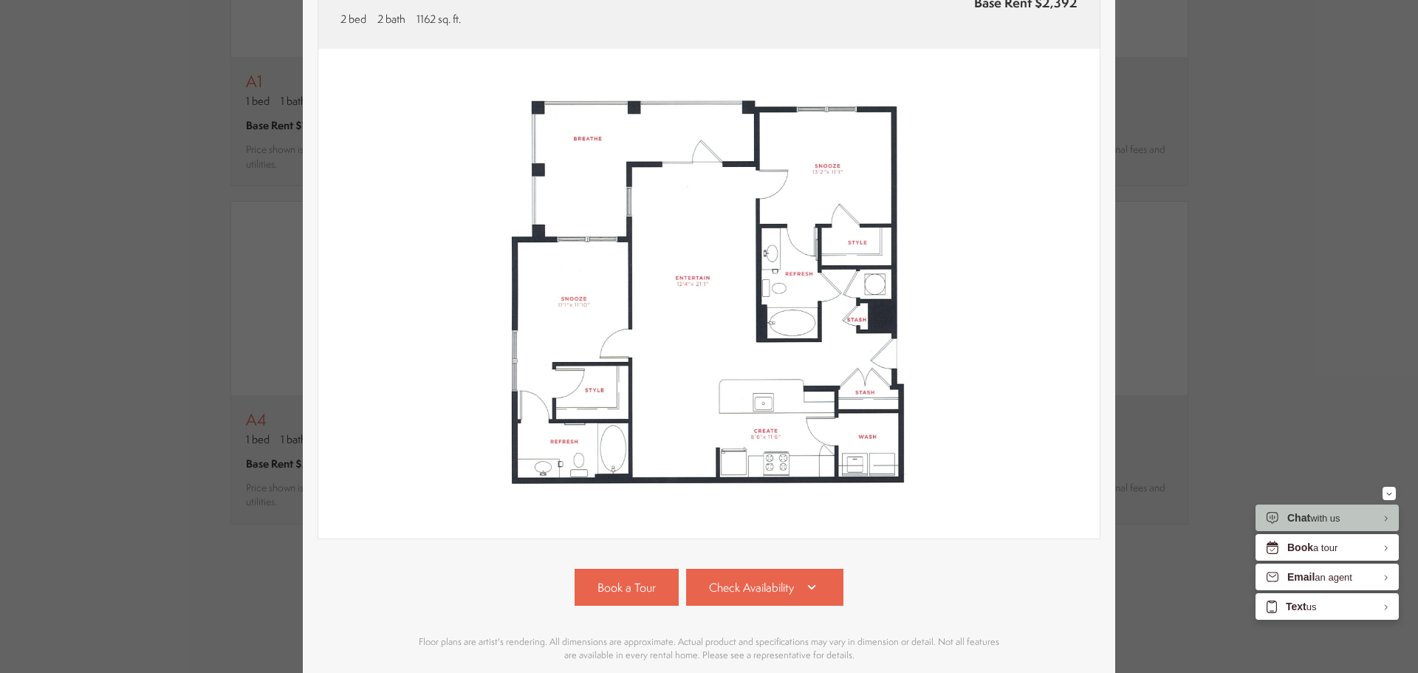
scroll to position [206, 0]
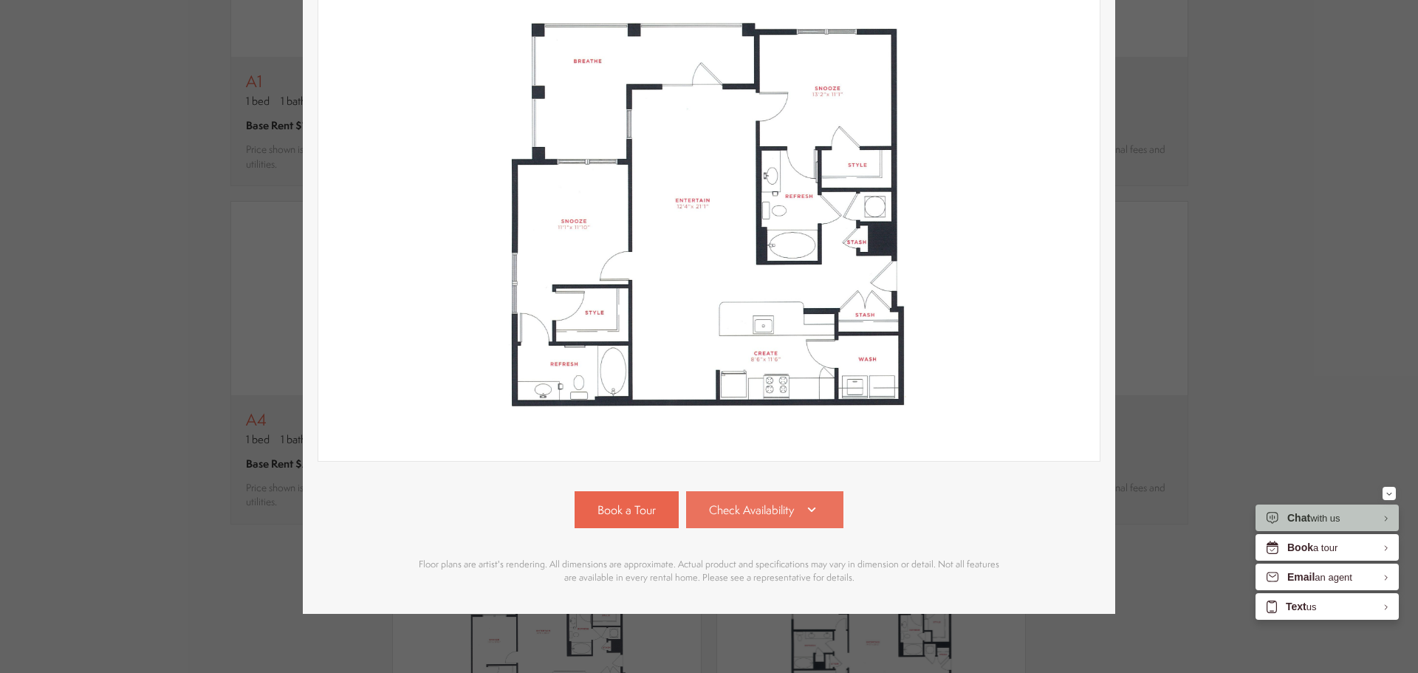
click at [817, 491] on link "Check Availability" at bounding box center [765, 509] width 158 height 37
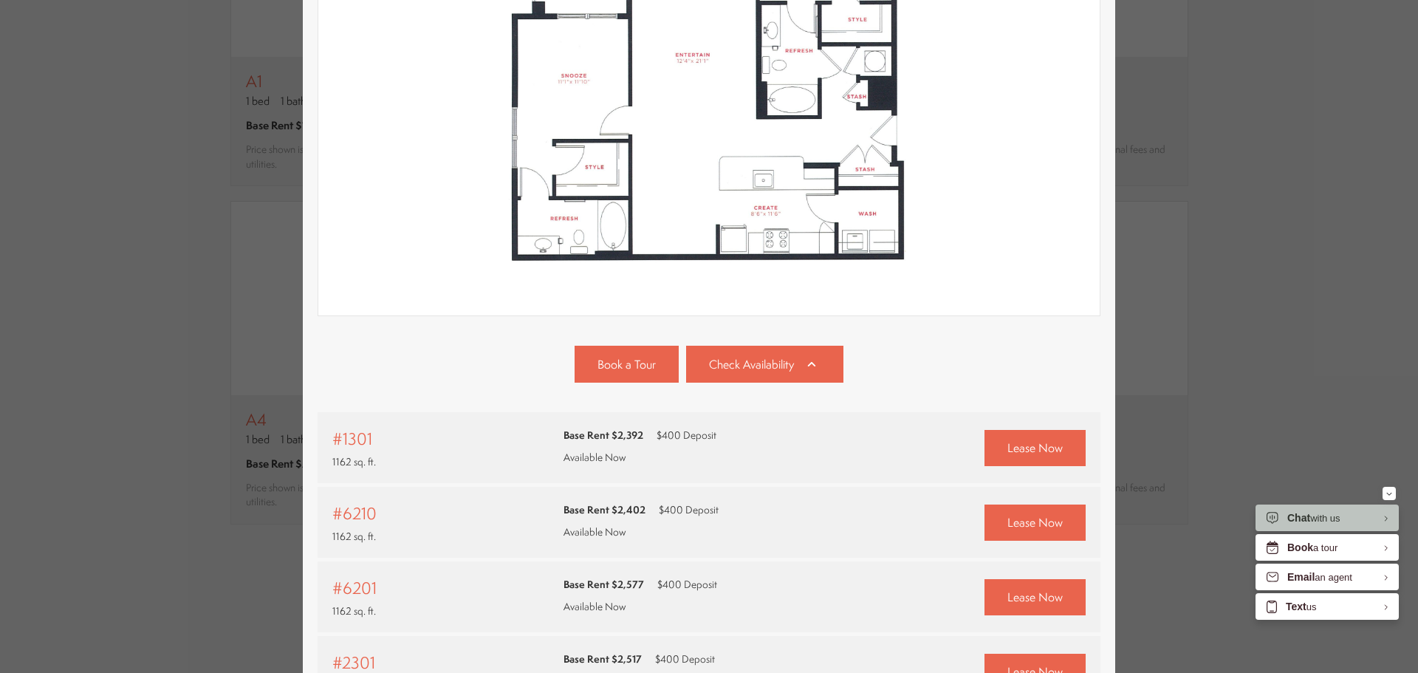
scroll to position [236, 0]
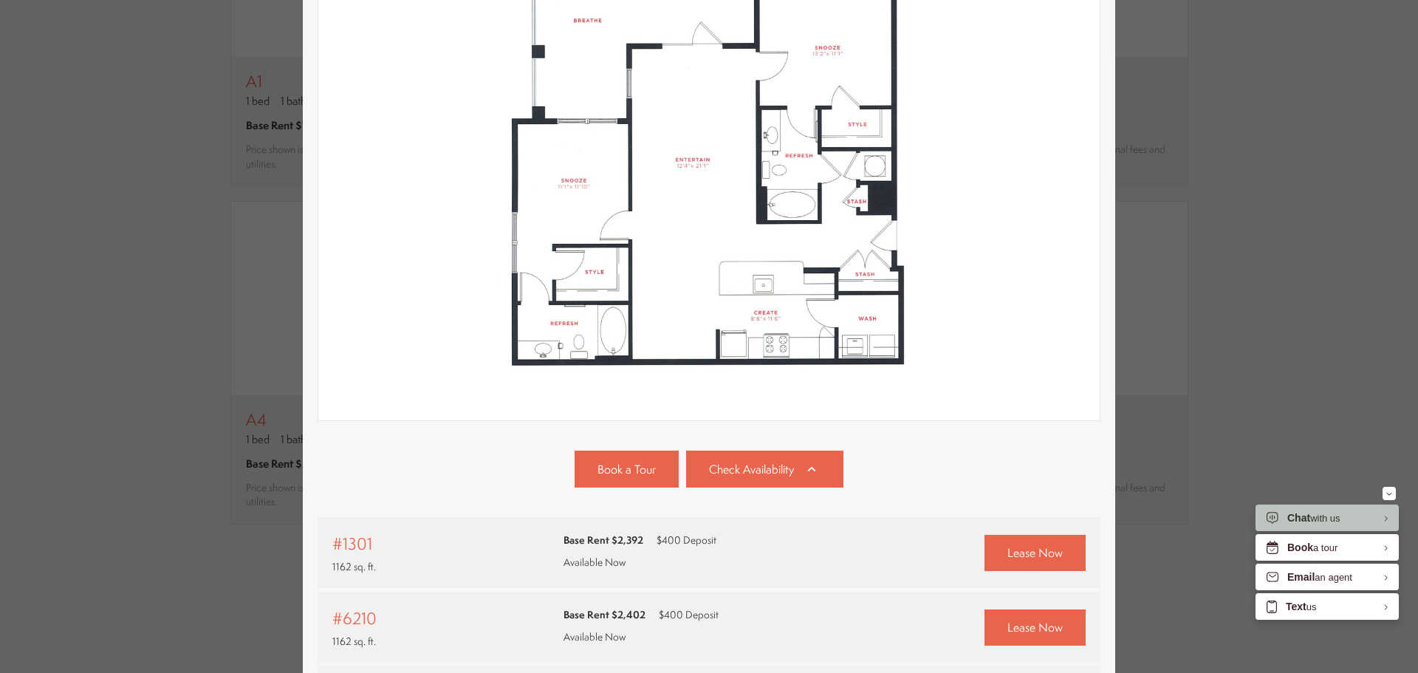
drag, startPoint x: 684, startPoint y: 236, endPoint x: 476, endPoint y: 284, distance: 213.0
click at [476, 284] on img at bounding box center [708, 176] width 781 height 490
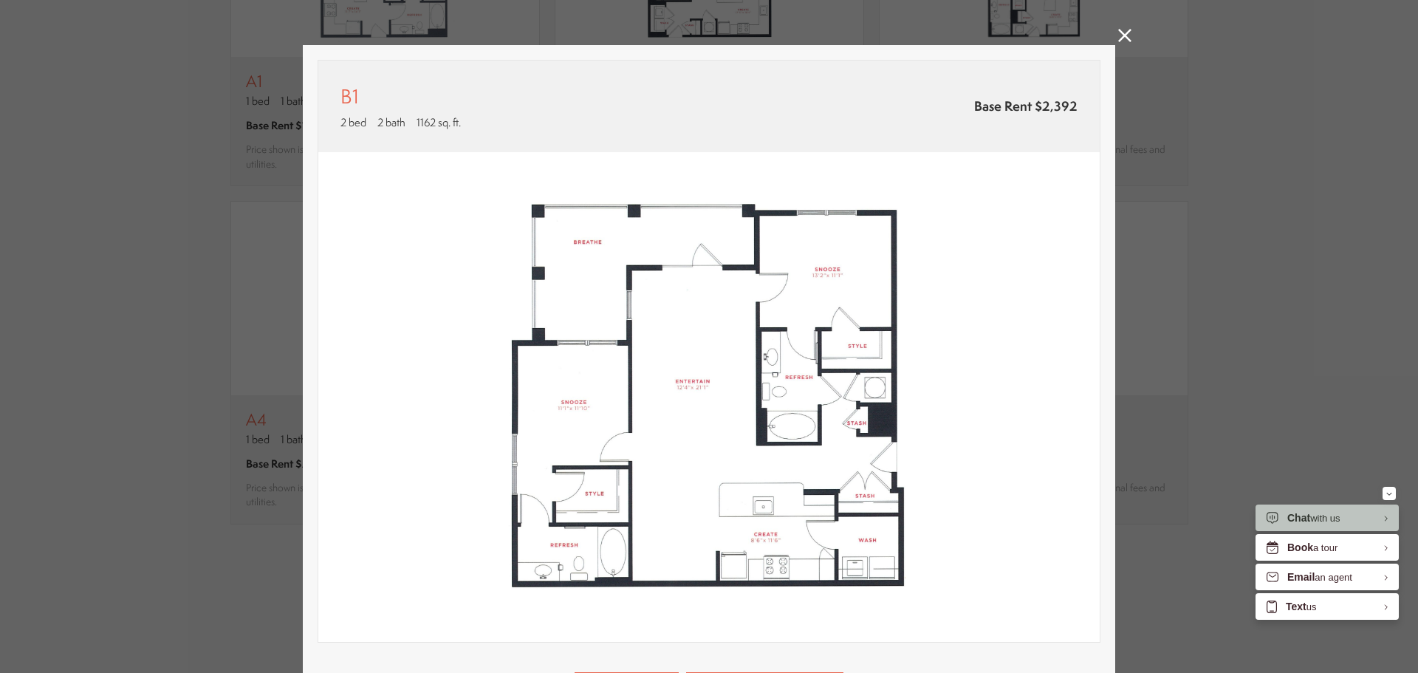
scroll to position [88, 0]
